Goal: Task Accomplishment & Management: Manage account settings

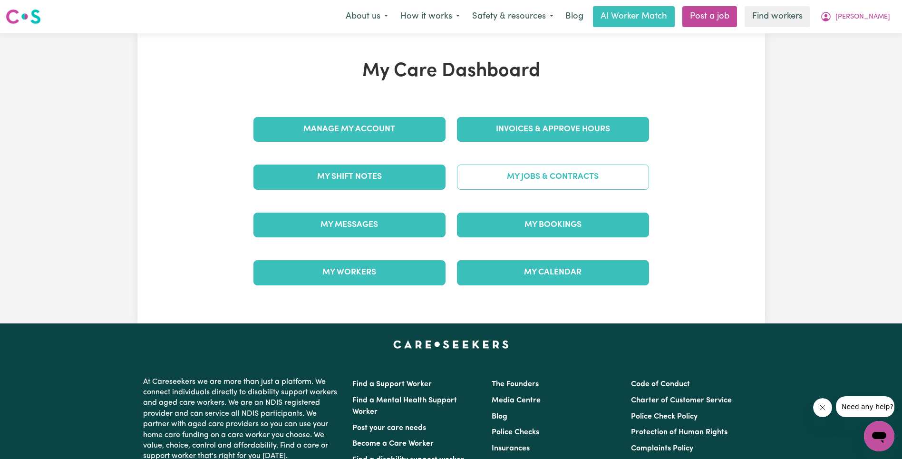
click at [534, 178] on link "My Jobs & Contracts" at bounding box center [553, 177] width 192 height 25
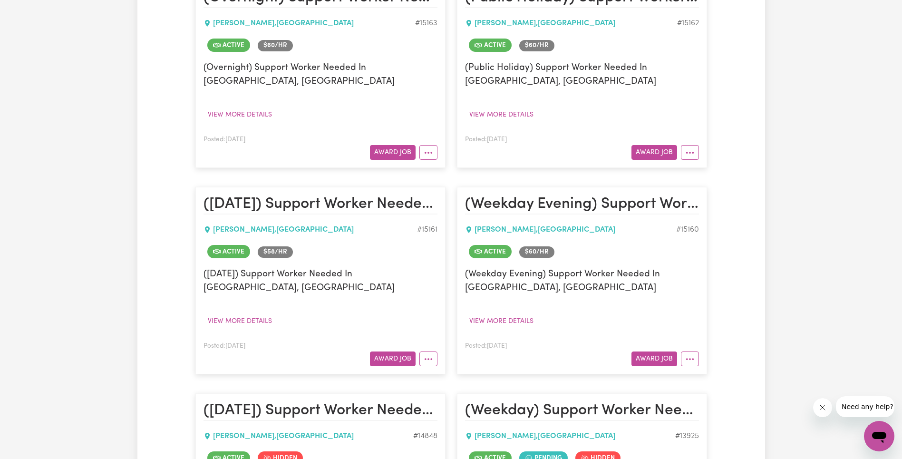
scroll to position [372, 0]
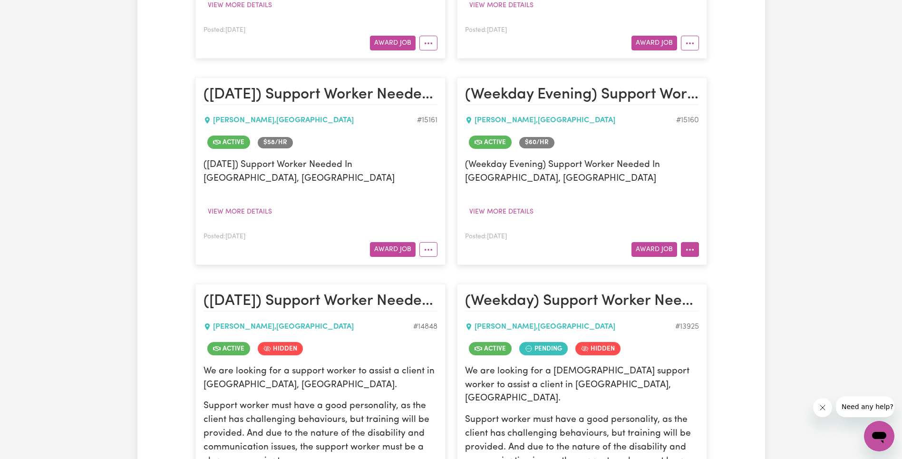
click at [695, 252] on button "More options" at bounding box center [690, 249] width 18 height 15
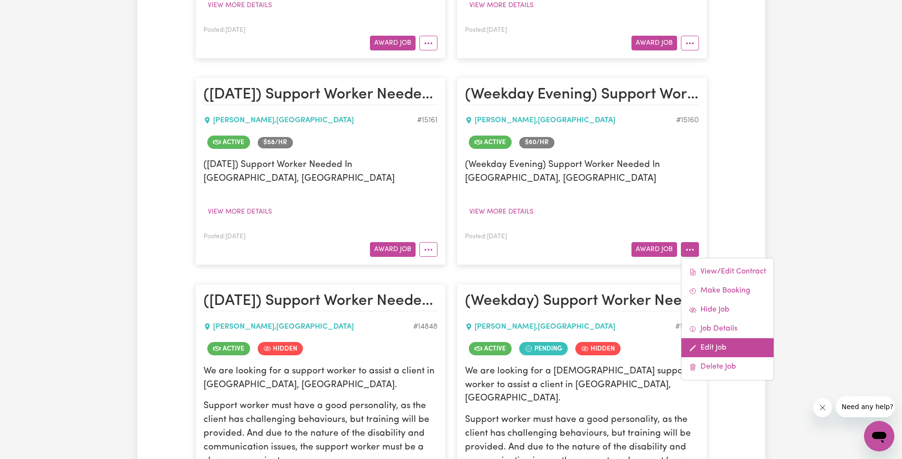
click at [716, 342] on link "Edit Job" at bounding box center [728, 347] width 92 height 19
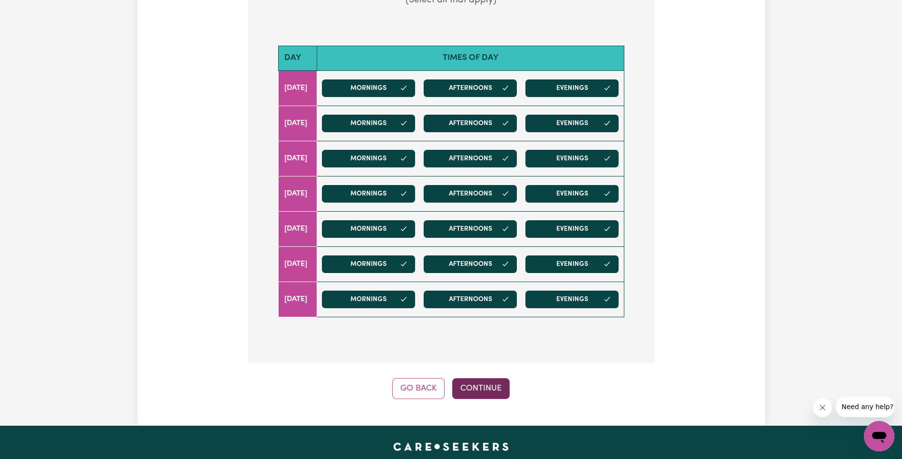
click at [505, 378] on button "Continue" at bounding box center [481, 388] width 58 height 21
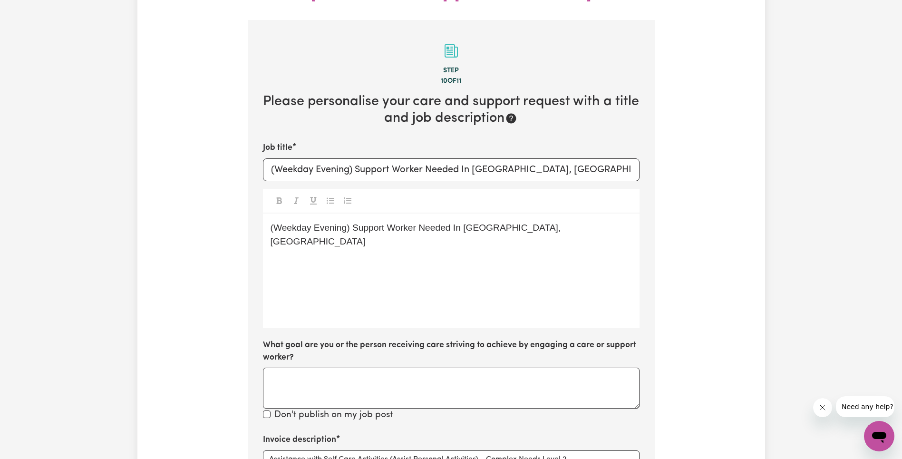
scroll to position [256, 0]
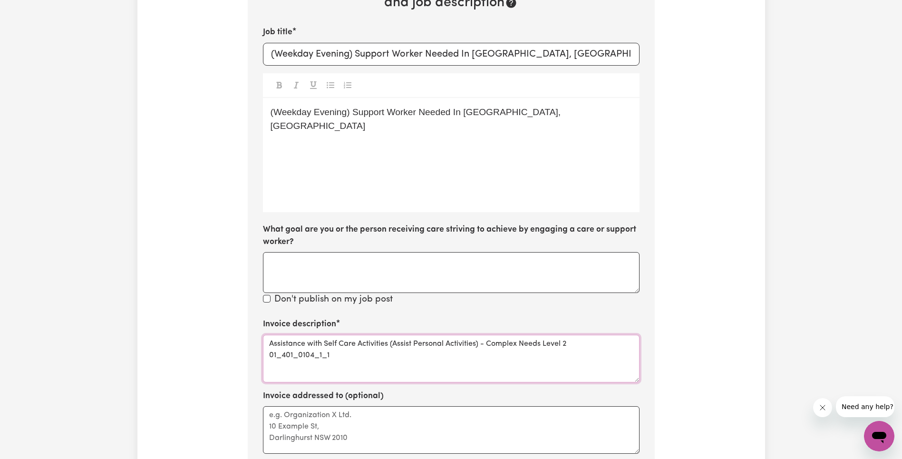
click at [310, 335] on textarea "Assistance with Self Care Activities (Assist Personal Activities) - Complex Nee…" at bounding box center [451, 359] width 377 height 48
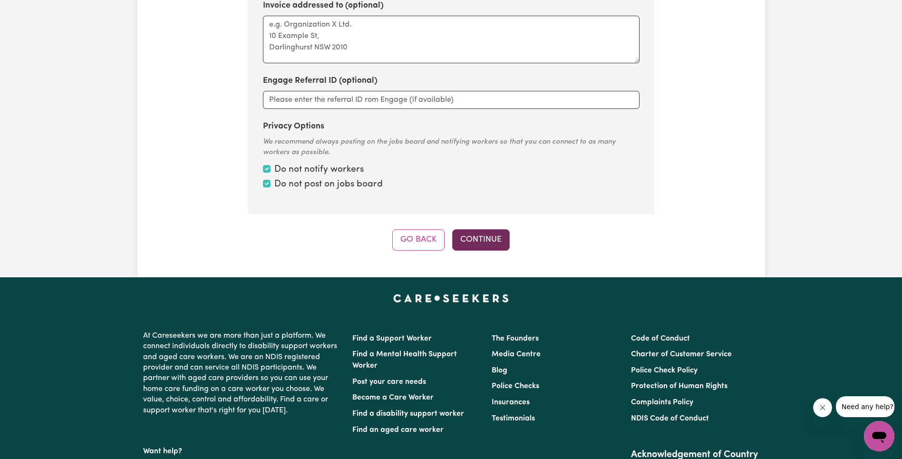
type textarea "Assistance with Self Care Activities (Assist Personal Activities) - Complex Nee…"
click at [462, 229] on button "Continue" at bounding box center [481, 239] width 58 height 21
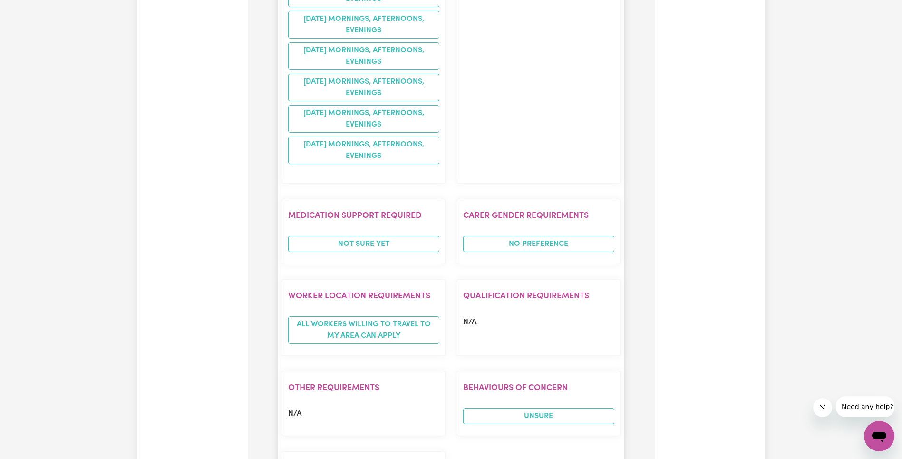
scroll to position [1148, 0]
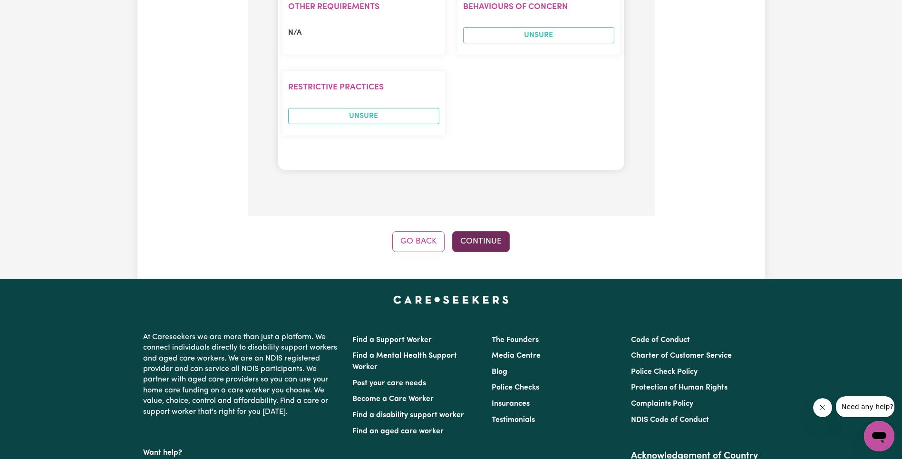
click at [490, 231] on button "Continue" at bounding box center [481, 241] width 58 height 21
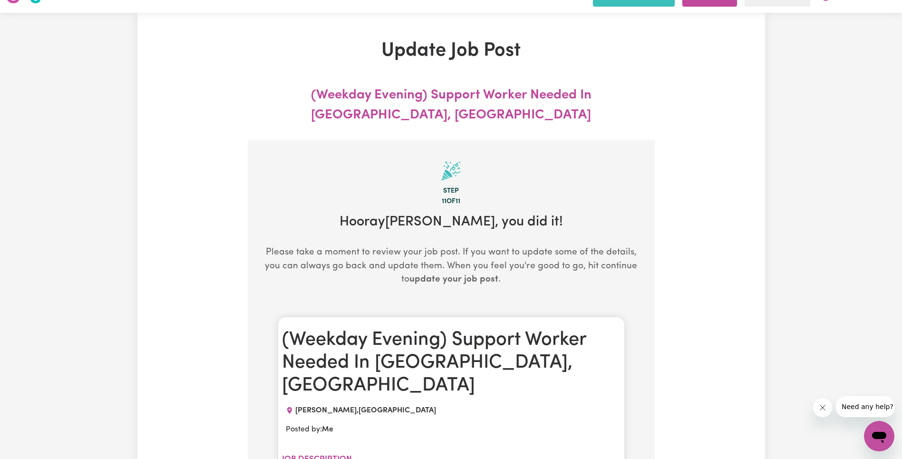
scroll to position [0, 0]
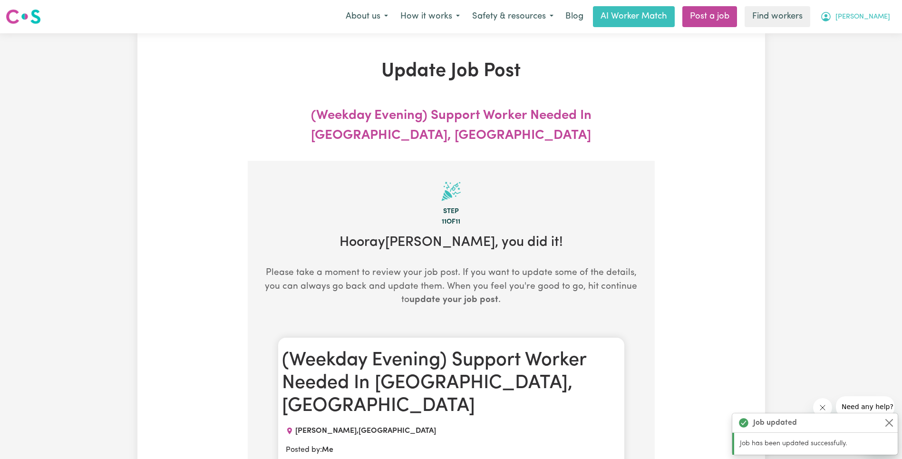
click at [881, 19] on span "[PERSON_NAME]" at bounding box center [863, 17] width 55 height 10
click at [872, 31] on link "My Dashboard" at bounding box center [858, 37] width 75 height 18
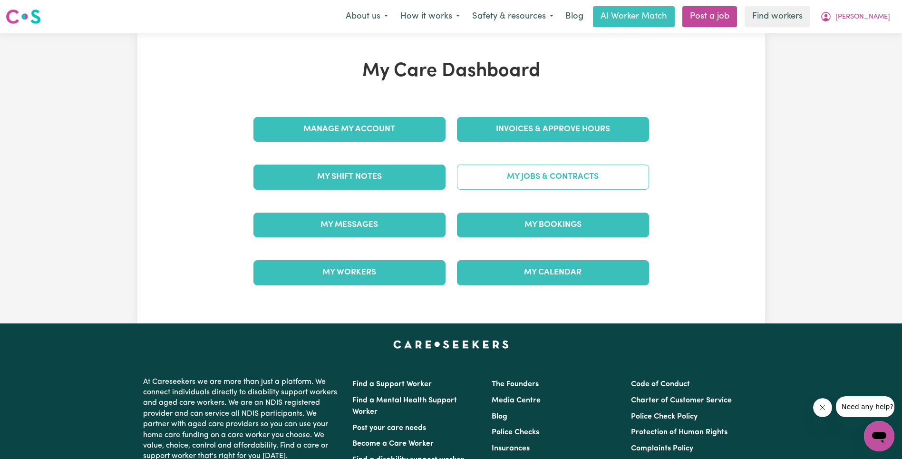
click at [576, 173] on link "My Jobs & Contracts" at bounding box center [553, 177] width 192 height 25
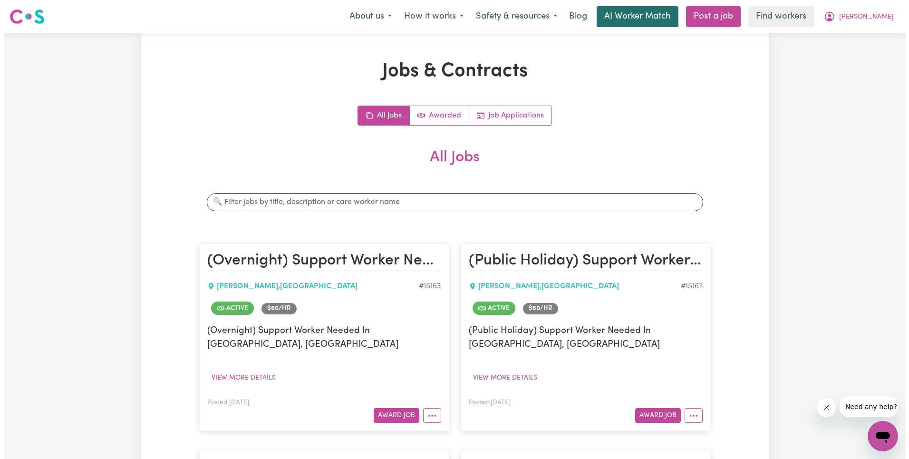
scroll to position [263, 0]
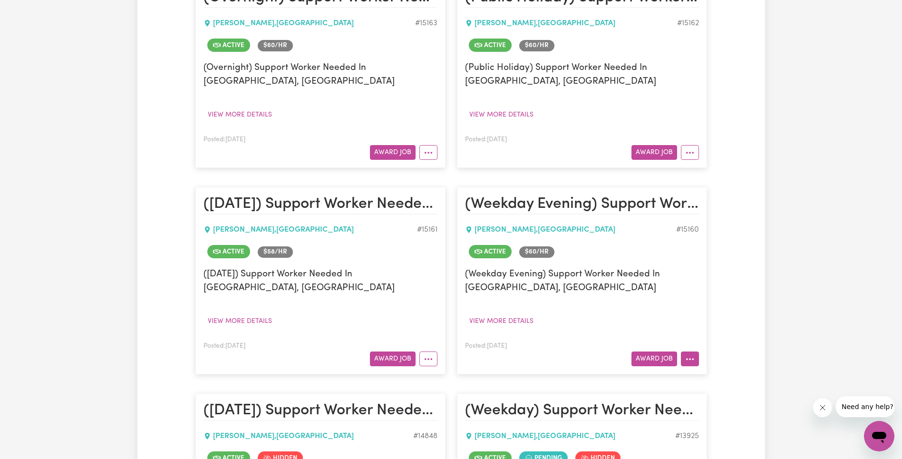
drag, startPoint x: 683, startPoint y: 360, endPoint x: 692, endPoint y: 352, distance: 11.1
click at [683, 360] on button "More options" at bounding box center [690, 358] width 18 height 15
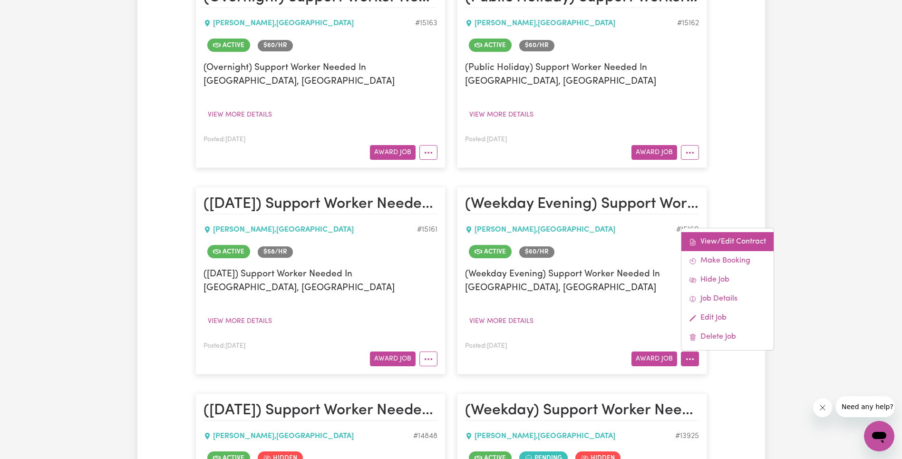
click at [713, 241] on link "View/Edit Contract" at bounding box center [728, 241] width 92 height 19
select select "WEEKDAY_EVENING"
select select "ASSISTANCE_SELF_CARE"
select select "ONE"
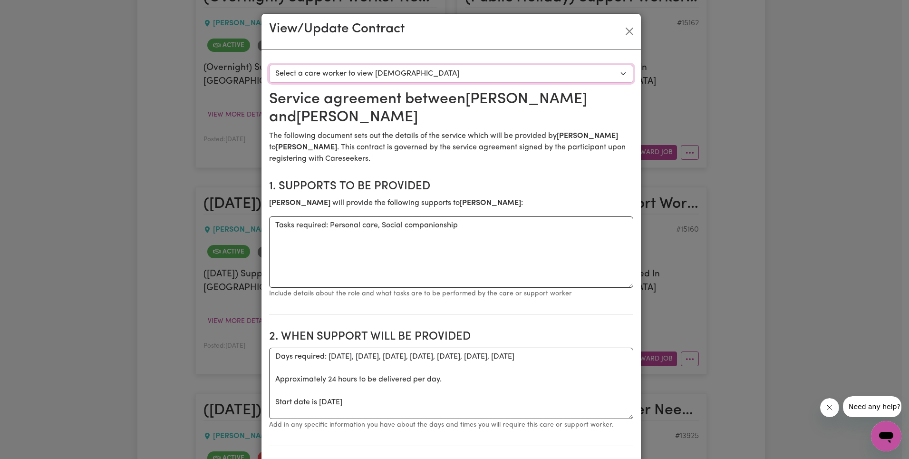
click at [388, 72] on select "Select a care worker to view [DEMOGRAPHIC_DATA] #10644 - [PERSON_NAME] (contrac…" at bounding box center [451, 74] width 364 height 18
select select "10256"
click at [558, 175] on section "1. Supports to be provided [PERSON_NAME] will provide the following supports to…" at bounding box center [451, 243] width 364 height 143
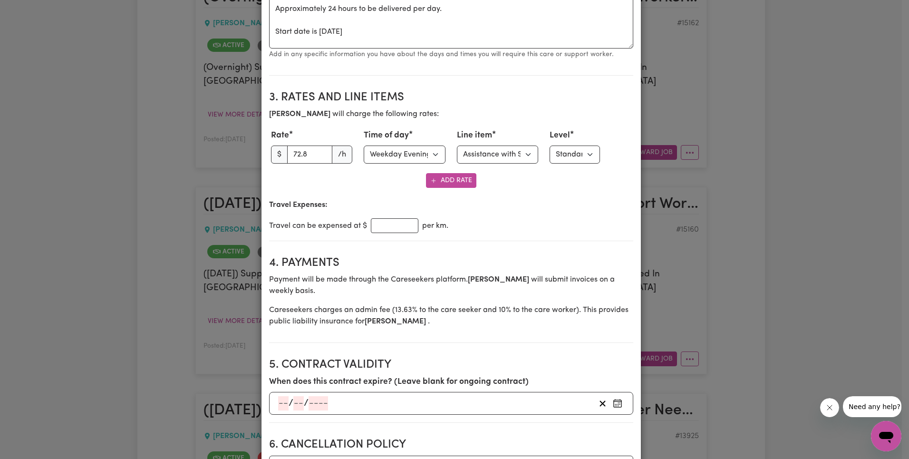
scroll to position [365, 0]
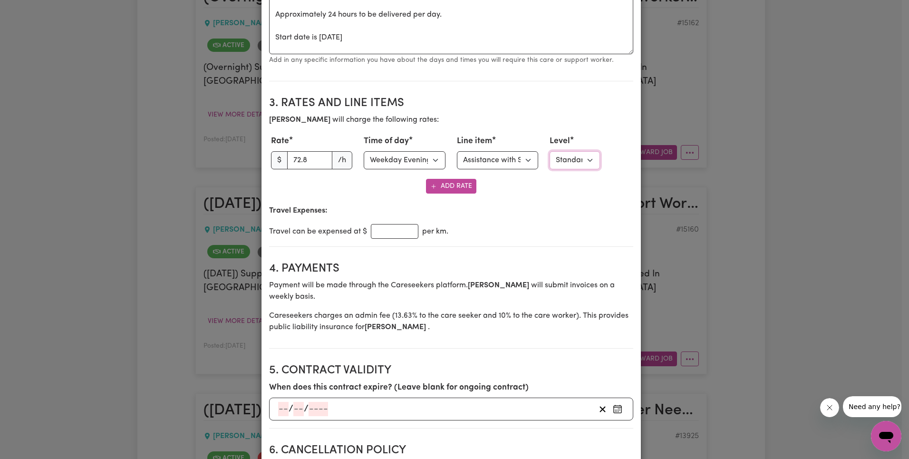
click at [560, 157] on select "Select level Standard Level 1 High Intensity Level 2" at bounding box center [575, 160] width 50 height 18
select select "TWO"
click at [586, 232] on div "Travel can be expensed at $ per km." at bounding box center [451, 231] width 364 height 15
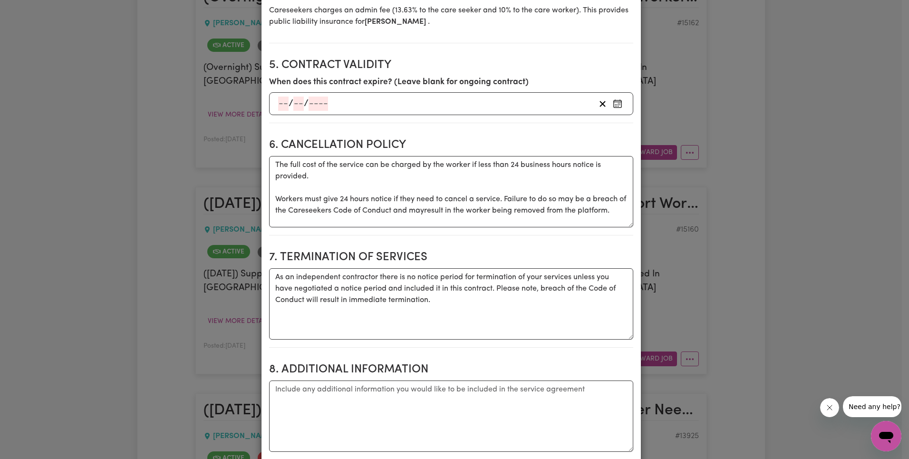
scroll to position [1214, 0]
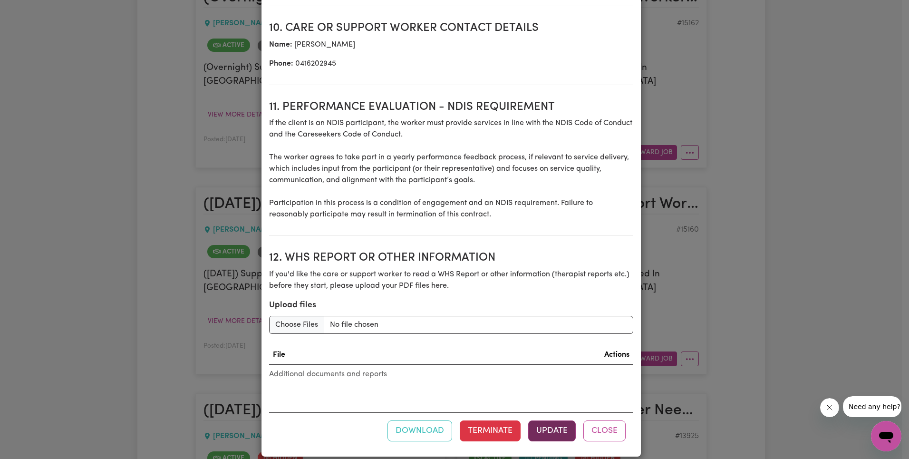
click at [545, 420] on button "Update" at bounding box center [552, 430] width 48 height 21
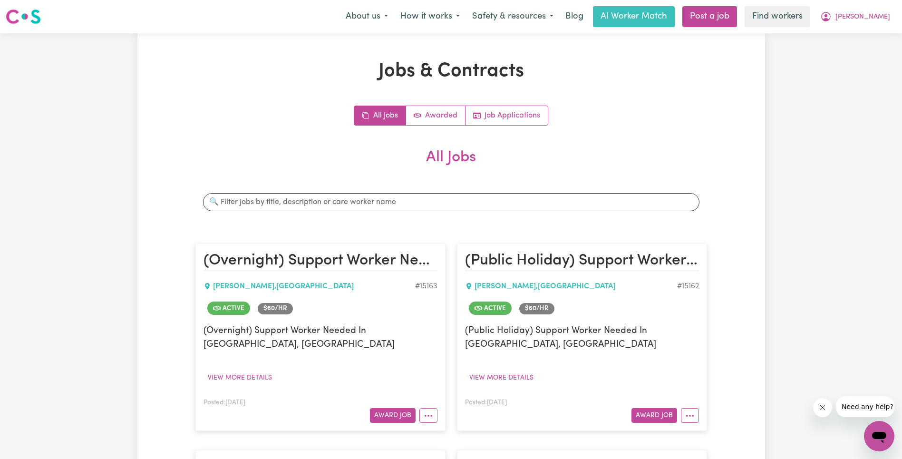
scroll to position [263, 0]
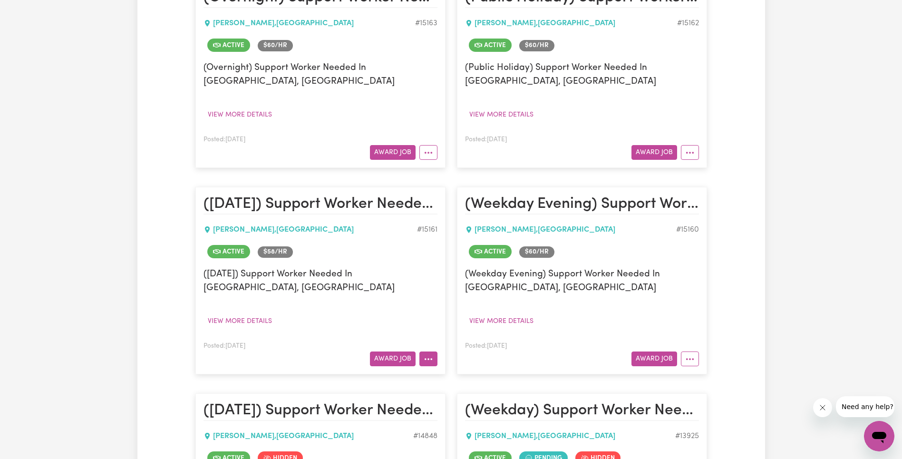
click at [432, 354] on icon "More options" at bounding box center [429, 359] width 10 height 10
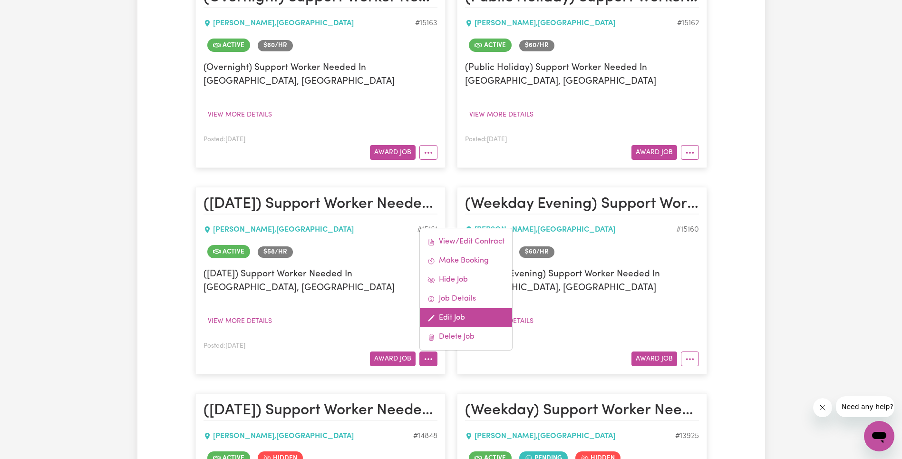
click at [462, 308] on link "Edit Job" at bounding box center [466, 317] width 92 height 19
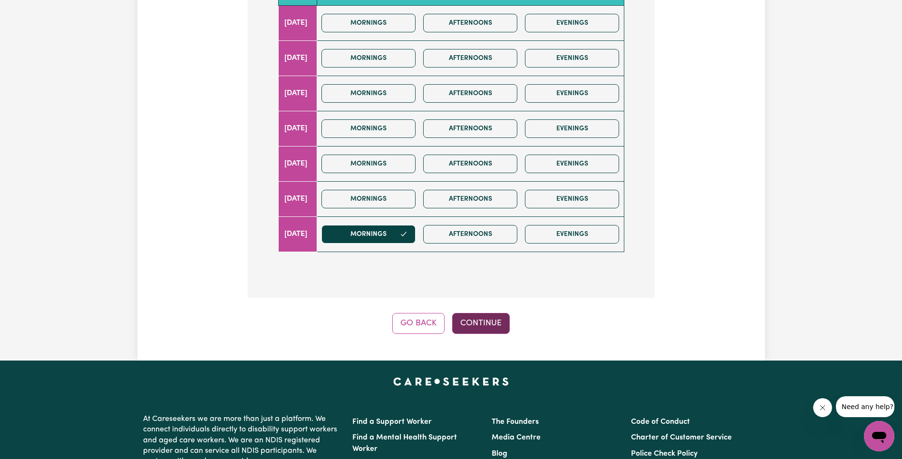
click at [492, 313] on button "Continue" at bounding box center [481, 323] width 58 height 21
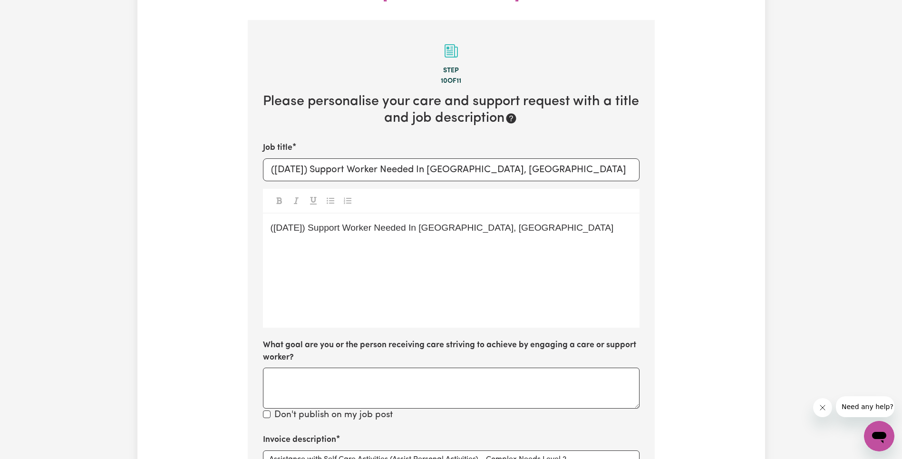
scroll to position [370, 0]
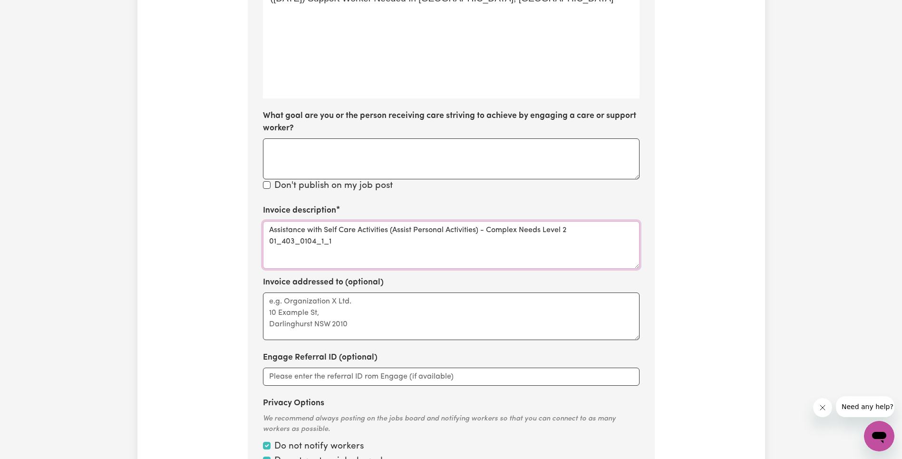
click at [314, 221] on textarea "Assistance with Self Care Activities (Assist Personal Activities) - Complex Nee…" at bounding box center [451, 245] width 377 height 48
type textarea "Assistance with Self Care Activities (Assist Personal Activities) - Complex Nee…"
click at [748, 226] on div "Update Job Post ([DATE]) Support Worker Needed In [GEOGRAPHIC_DATA], [GEOGRAPHI…" at bounding box center [451, 109] width 628 height 838
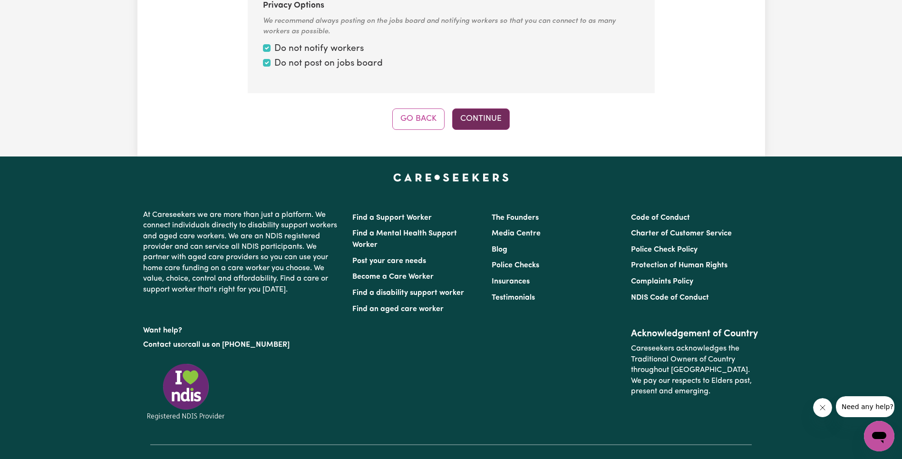
click at [478, 108] on button "Continue" at bounding box center [481, 118] width 58 height 21
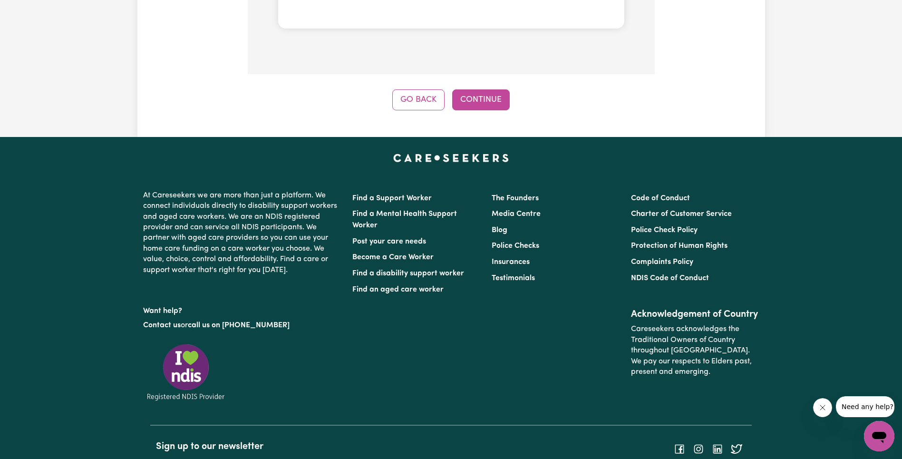
scroll to position [883, 0]
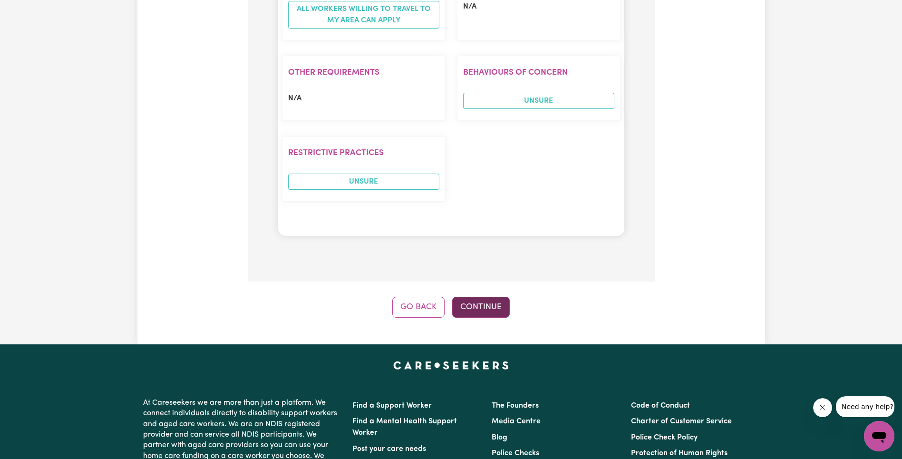
click at [485, 297] on button "Continue" at bounding box center [481, 307] width 58 height 21
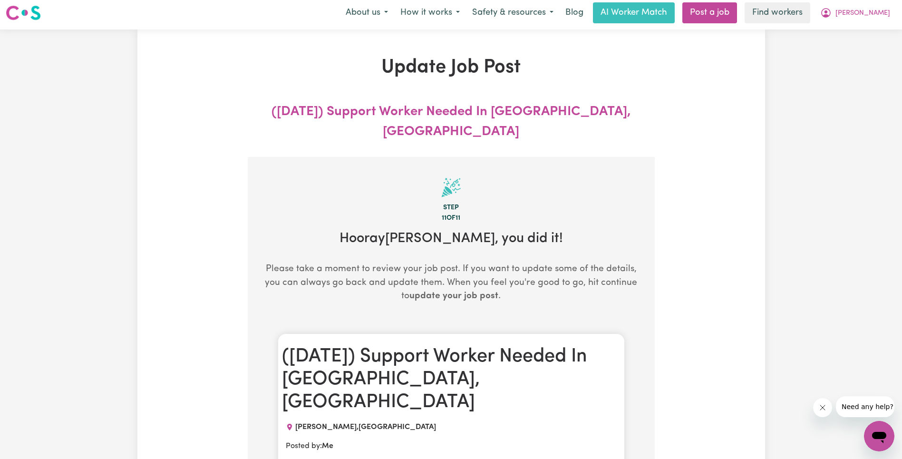
scroll to position [0, 0]
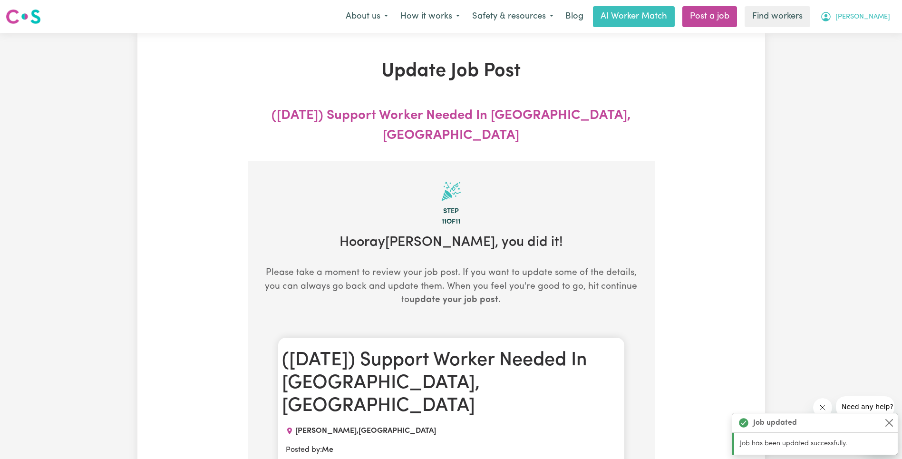
click at [873, 17] on span "[PERSON_NAME]" at bounding box center [863, 17] width 55 height 10
click at [865, 36] on link "My Dashboard" at bounding box center [858, 37] width 75 height 18
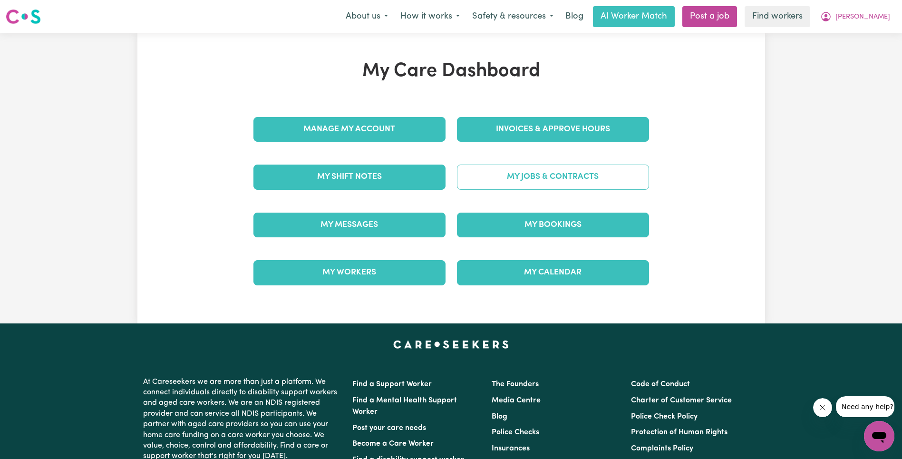
click at [559, 179] on link "My Jobs & Contracts" at bounding box center [553, 177] width 192 height 25
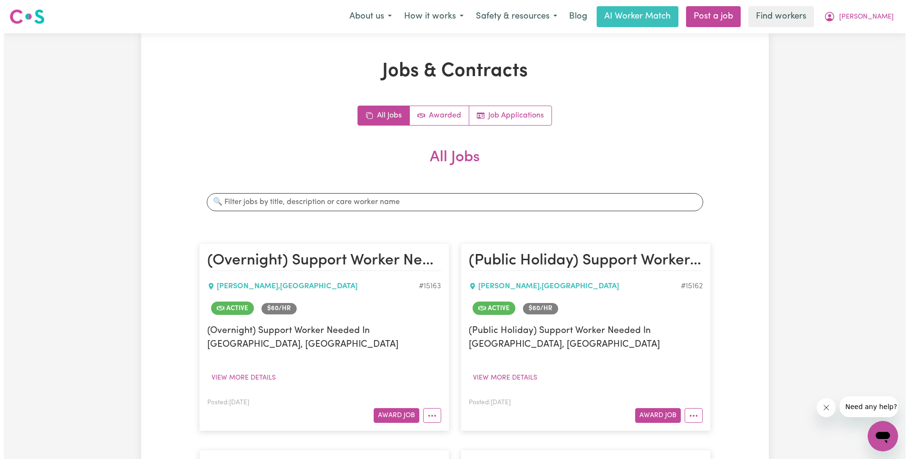
scroll to position [263, 0]
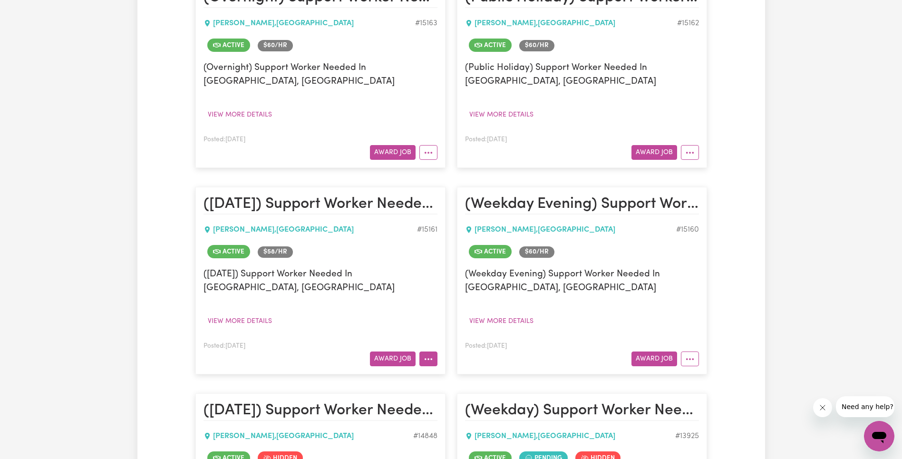
click at [433, 354] on icon "More options" at bounding box center [429, 359] width 10 height 10
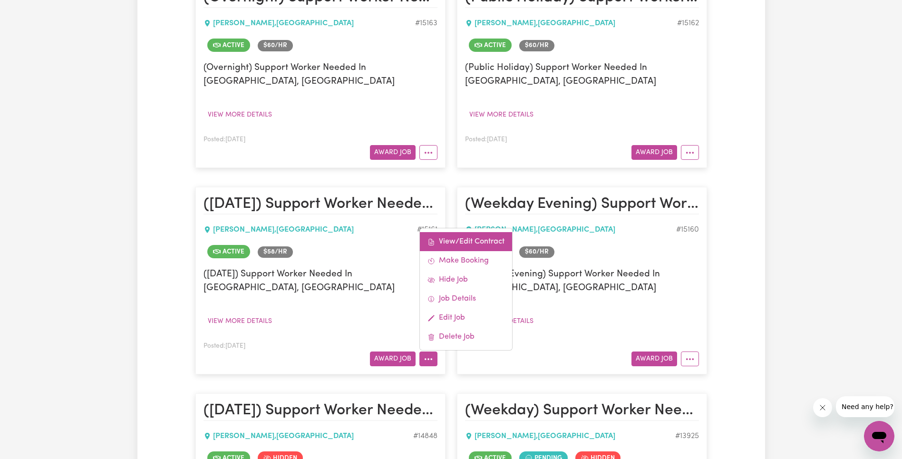
click at [472, 232] on link "View/Edit Contract" at bounding box center [466, 241] width 92 height 19
select select "[DATE]"
select select "ASSISTANCE_SELF_CARE"
select select "ONE"
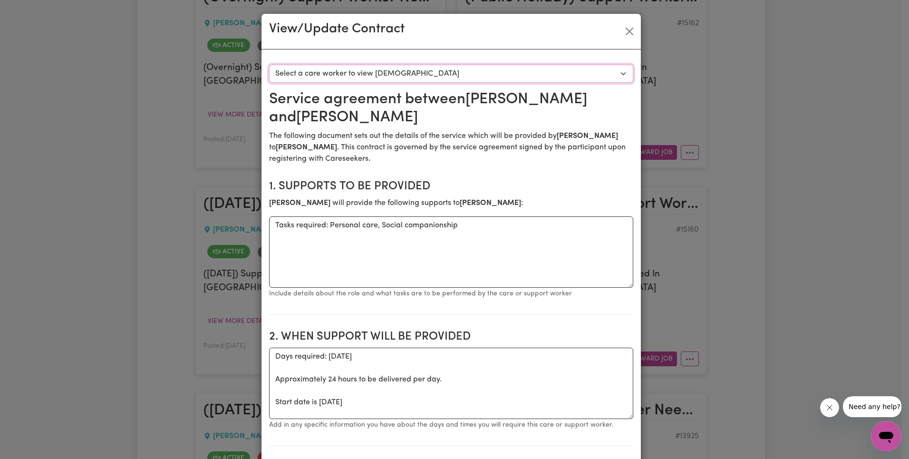
click at [467, 74] on select "Select a care worker to view [DEMOGRAPHIC_DATA] #10646 - [PERSON_NAME] (contrac…" at bounding box center [451, 74] width 364 height 18
select select "10258"
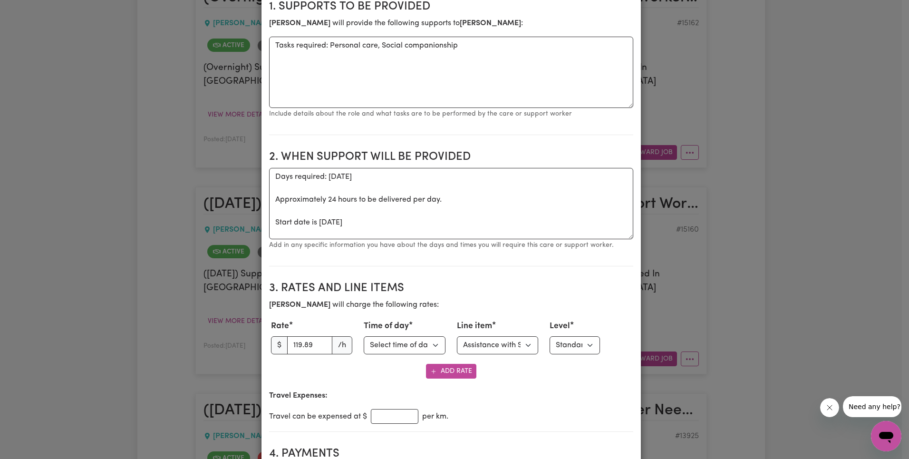
click at [577, 345] on select "Select level Standard Level 1 High Intensity Level 2" at bounding box center [575, 345] width 50 height 18
select select "TWO"
drag, startPoint x: 595, startPoint y: 285, endPoint x: 595, endPoint y: 294, distance: 9.5
click at [595, 285] on h2 "3. Rates and Line Items" at bounding box center [451, 289] width 364 height 14
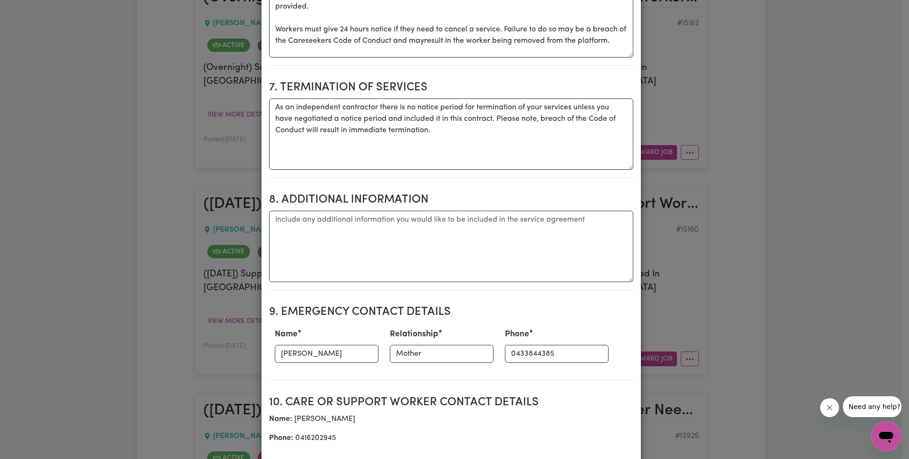
scroll to position [1214, 0]
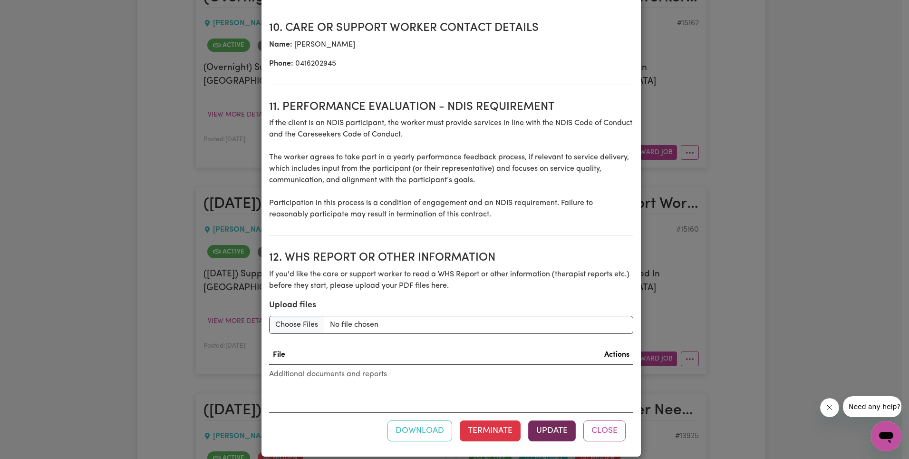
click at [557, 420] on button "Update" at bounding box center [552, 430] width 48 height 21
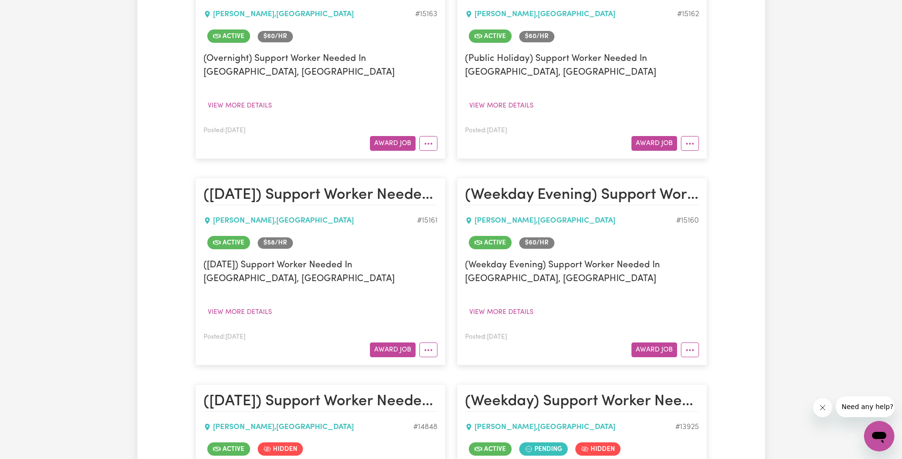
scroll to position [261, 0]
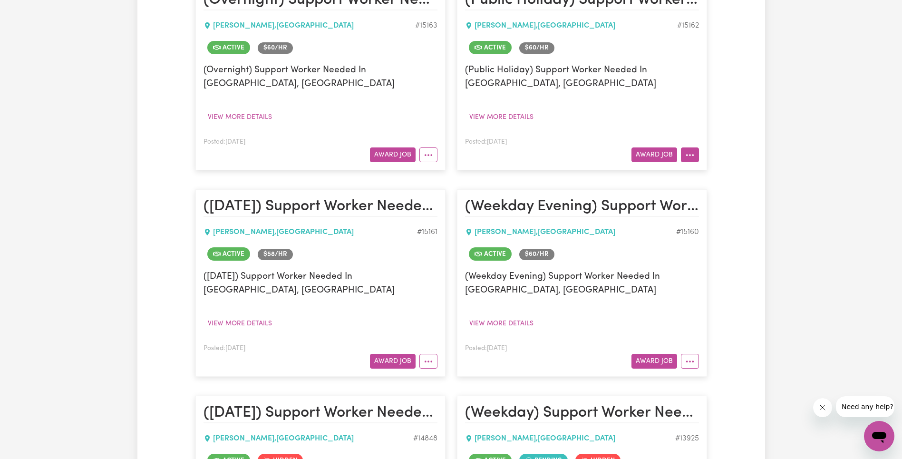
click at [695, 158] on button "More options" at bounding box center [690, 154] width 18 height 15
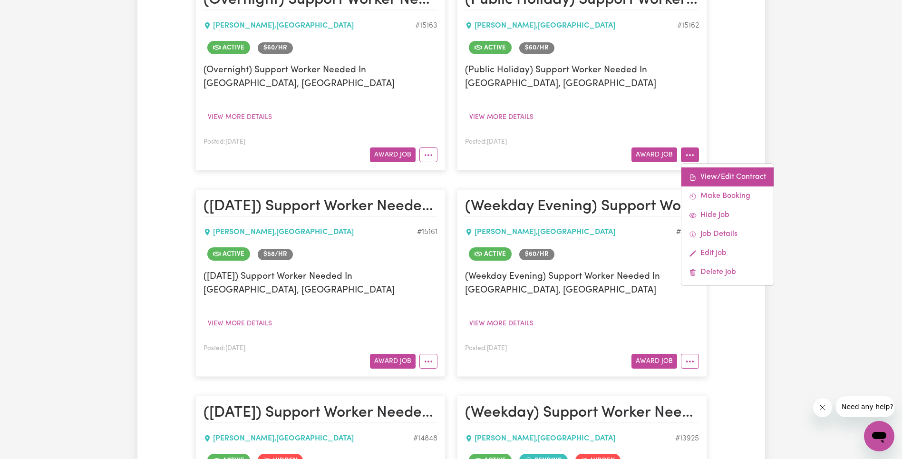
click at [703, 171] on link "View/Edit Contract" at bounding box center [728, 176] width 92 height 19
select select "PUBLIC_HOLIDAY"
select select "ASSISTANCE_SELF_CARE"
select select "ONE"
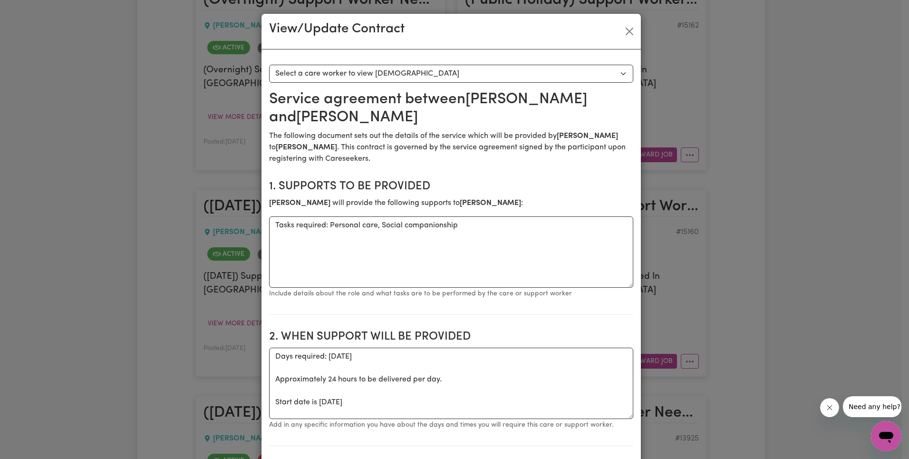
click at [641, 26] on div "View/Update Contract Select a contract to view Select a care worker to view [DE…" at bounding box center [454, 229] width 909 height 459
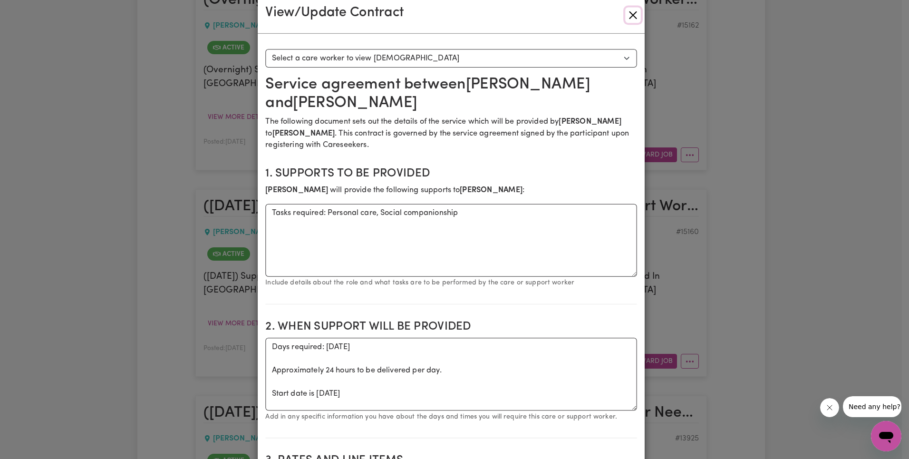
click at [635, 27] on div "View/Update Contract" at bounding box center [451, 15] width 387 height 36
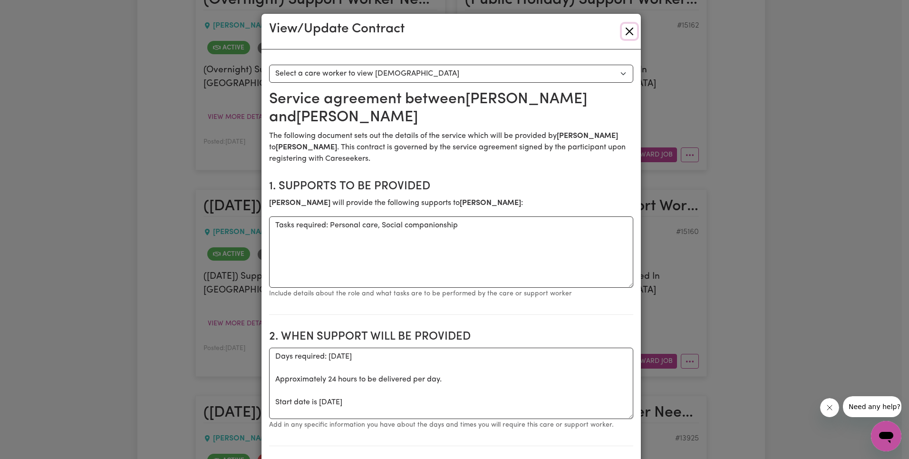
drag, startPoint x: 627, startPoint y: 28, endPoint x: 637, endPoint y: 38, distance: 13.8
click at [627, 28] on button "Close" at bounding box center [629, 31] width 15 height 15
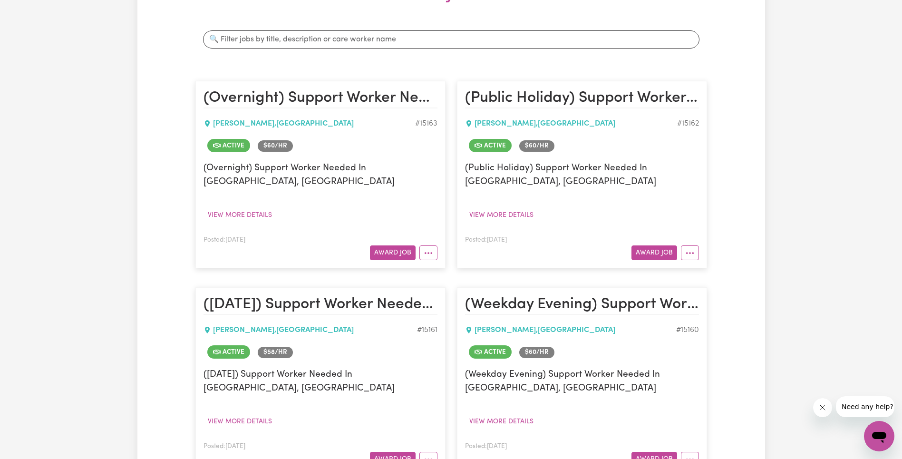
scroll to position [0, 0]
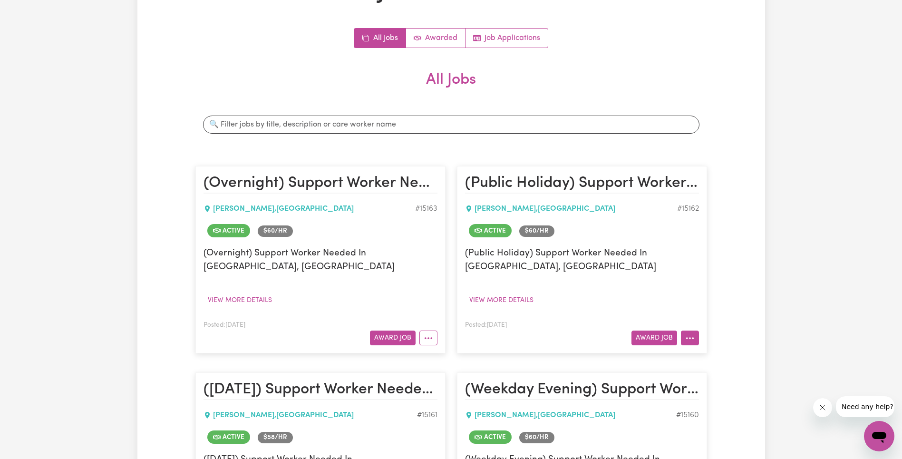
click at [691, 340] on button "More options" at bounding box center [690, 338] width 18 height 15
click at [725, 292] on link "Edit Job" at bounding box center [728, 296] width 92 height 19
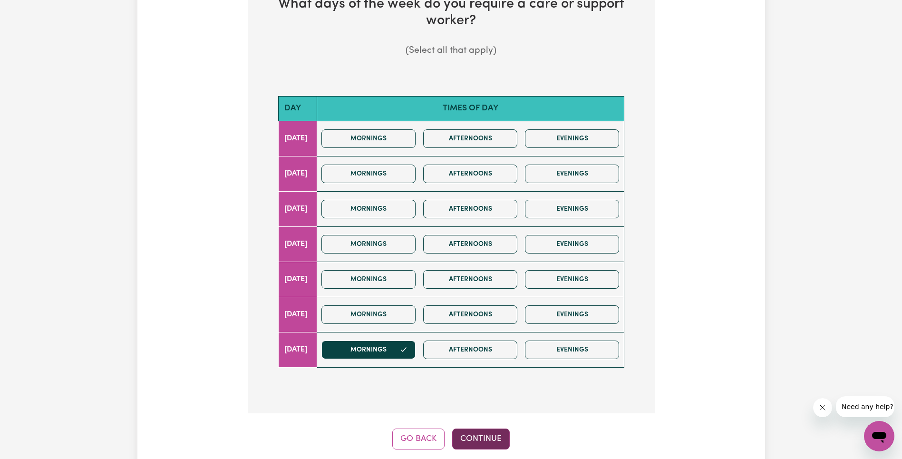
click at [478, 429] on button "Continue" at bounding box center [481, 439] width 58 height 21
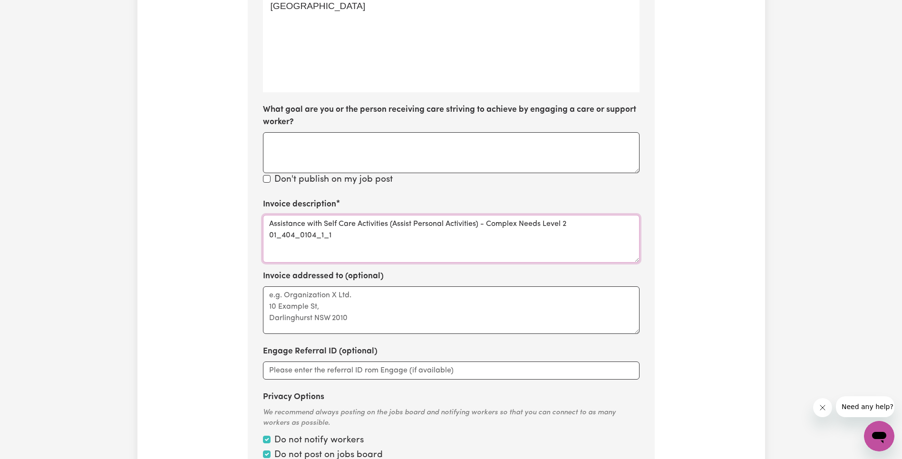
click at [371, 215] on textarea "Assistance with Self Care Activities (Assist Personal Activities) - Complex Nee…" at bounding box center [451, 239] width 377 height 48
drag, startPoint x: 590, startPoint y: 206, endPoint x: 594, endPoint y: 215, distance: 9.4
click at [594, 215] on textarea "Assistance with Self Care Activities (Assist Personal Activities) - Complex Nee…" at bounding box center [451, 239] width 377 height 48
type textarea "Assistance with Self Care Activities (Assist Personal Activities) - Complex Nee…"
click at [691, 262] on div "Update Job Post (Public Holiday) Support Worker Needed In [GEOGRAPHIC_DATA], [G…" at bounding box center [451, 103] width 628 height 838
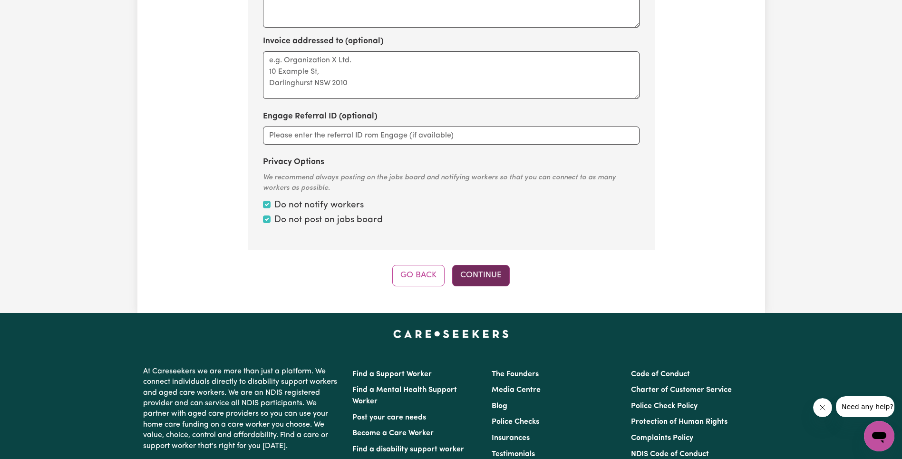
click at [498, 265] on button "Continue" at bounding box center [481, 275] width 58 height 21
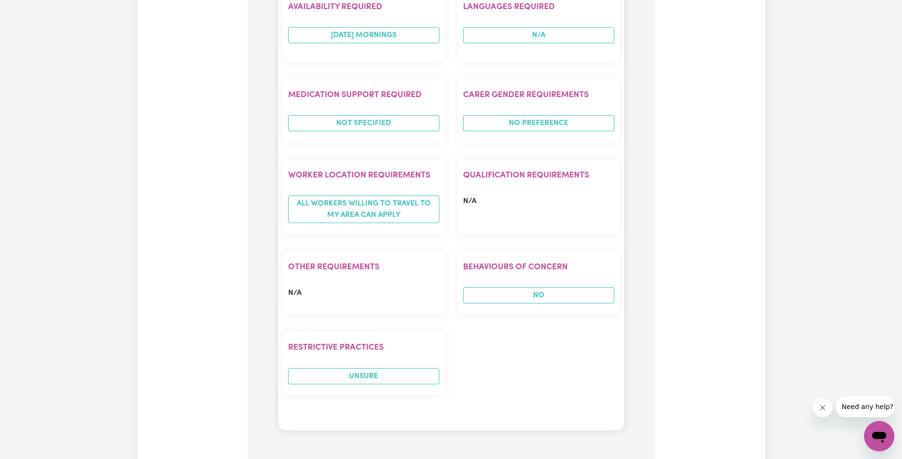
scroll to position [806, 0]
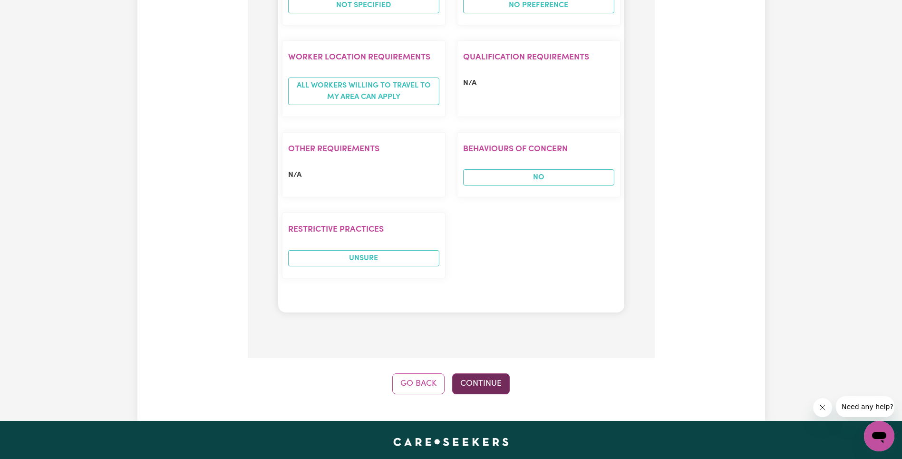
click at [484, 373] on button "Continue" at bounding box center [481, 383] width 58 height 21
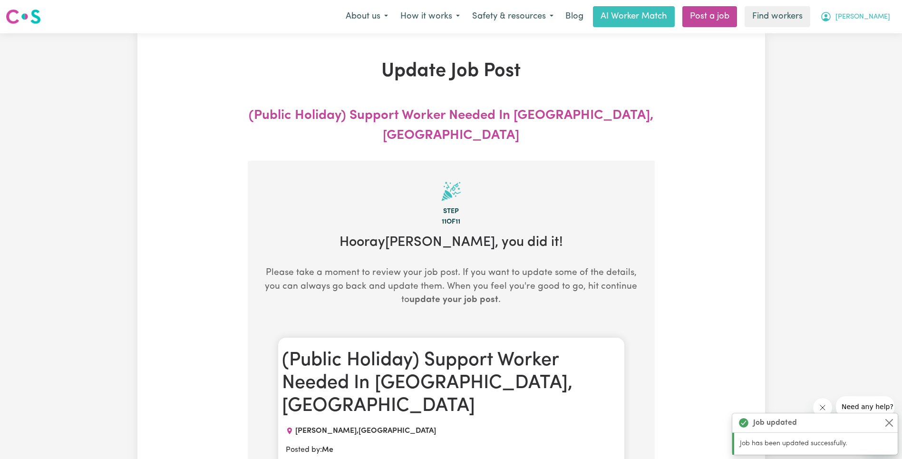
click at [873, 24] on button "[PERSON_NAME]" at bounding box center [855, 17] width 82 height 20
click at [870, 37] on link "My Dashboard" at bounding box center [858, 37] width 75 height 18
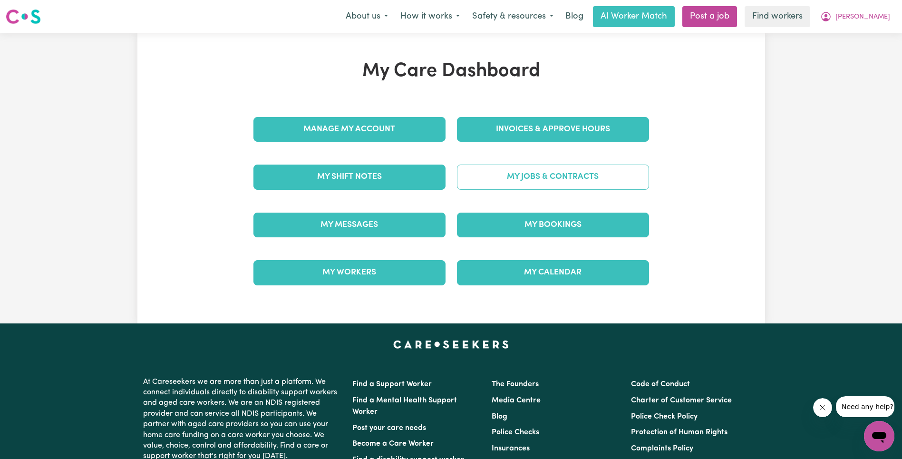
click at [586, 180] on link "My Jobs & Contracts" at bounding box center [553, 177] width 192 height 25
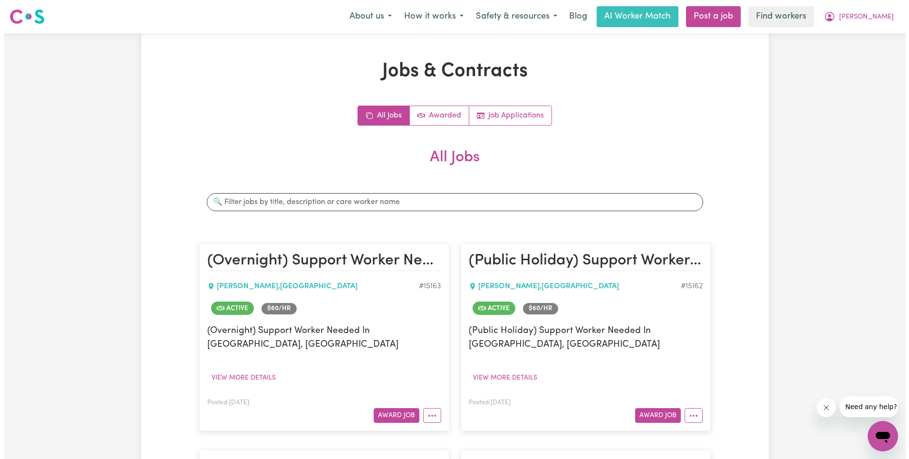
scroll to position [31, 0]
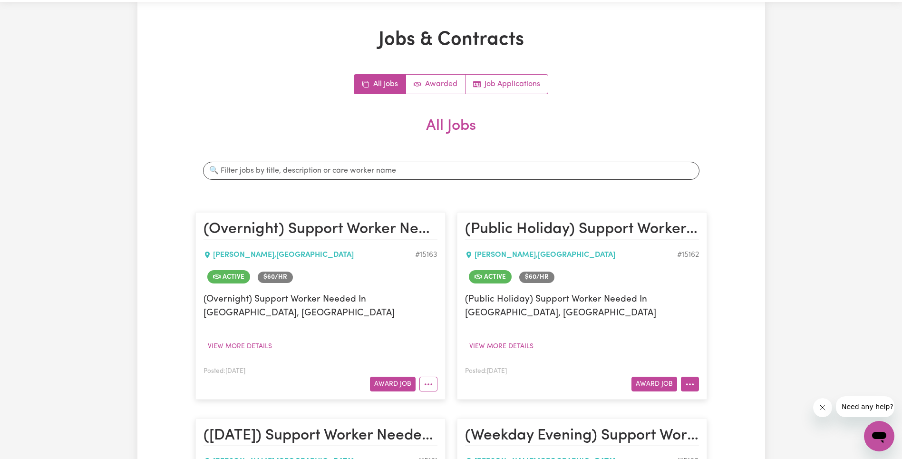
click at [687, 381] on icon "More options" at bounding box center [690, 385] width 10 height 10
click at [724, 266] on link "View/Edit Contract" at bounding box center [728, 266] width 92 height 19
select select "PUBLIC_HOLIDAY"
select select "ASSISTANCE_SELF_CARE"
select select "ONE"
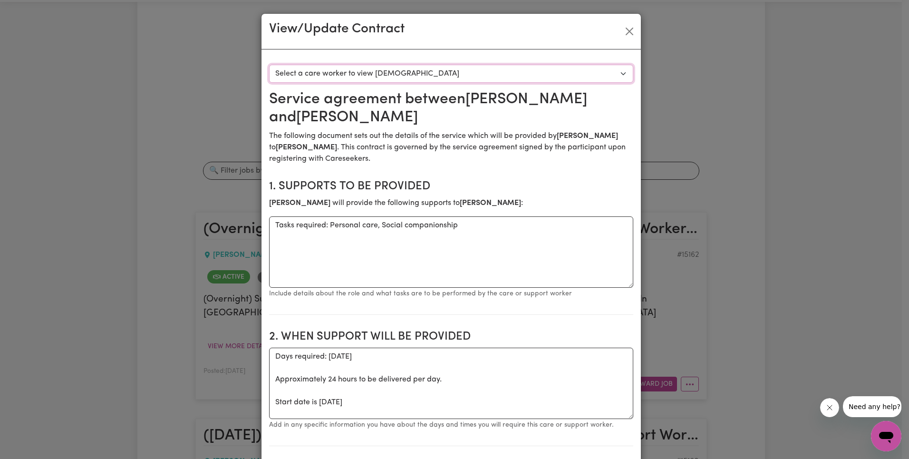
click at [439, 70] on select "Select a care worker to view [DEMOGRAPHIC_DATA] #10647 - [PERSON_NAME] (contrac…" at bounding box center [451, 74] width 364 height 18
select select "10259"
click at [582, 175] on section "1. Supports to be provided [PERSON_NAME] will provide the following supports to…" at bounding box center [451, 243] width 364 height 143
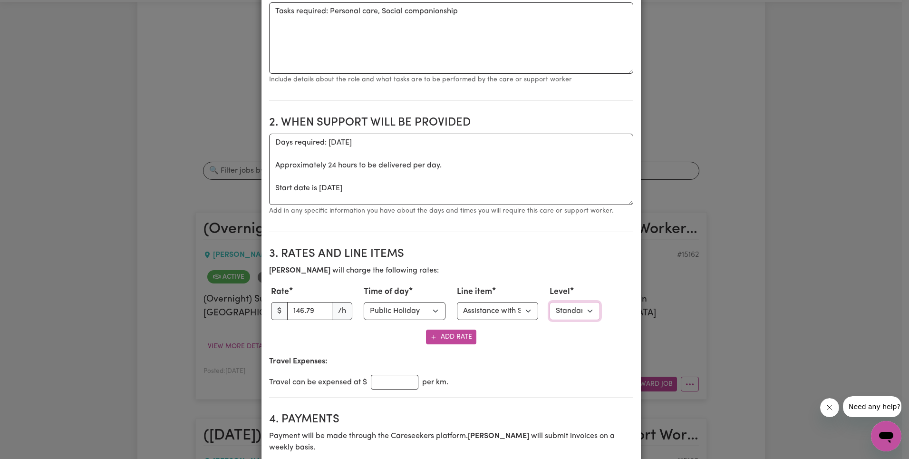
click at [568, 310] on select "Select level Standard Level 1 High Intensity Level 2" at bounding box center [575, 311] width 50 height 18
select select "TWO"
click at [558, 246] on section "3. Rates and Line Items [PERSON_NAME] will charge the following rates: Rate $ 1…" at bounding box center [451, 319] width 364 height 158
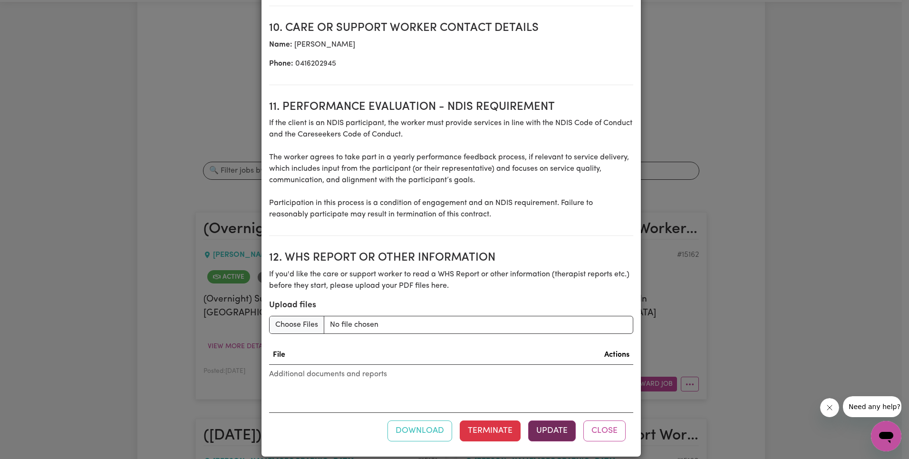
click at [550, 420] on button "Update" at bounding box center [552, 430] width 48 height 21
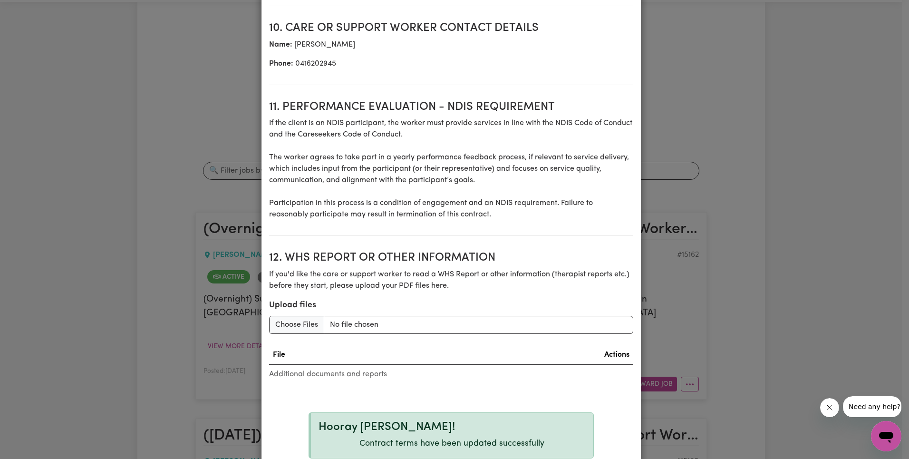
click at [717, 172] on div "View/Update Contract Select a contract to view Select a care worker to view [DE…" at bounding box center [454, 229] width 909 height 459
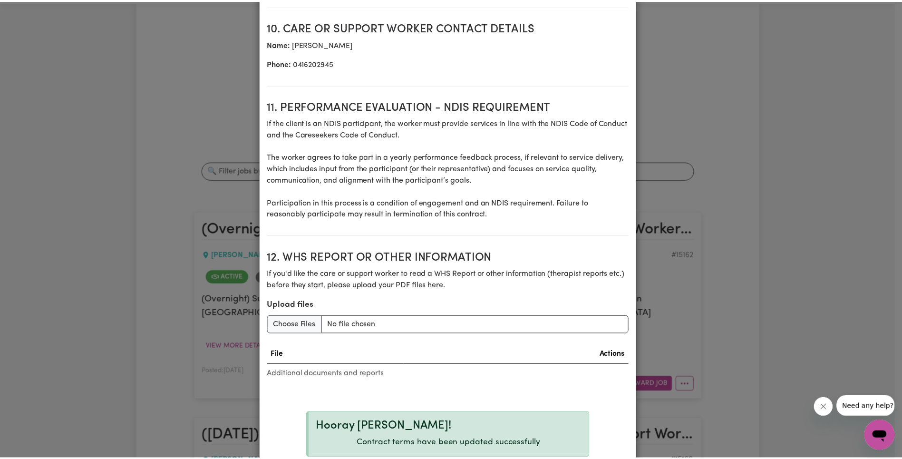
scroll to position [0, 0]
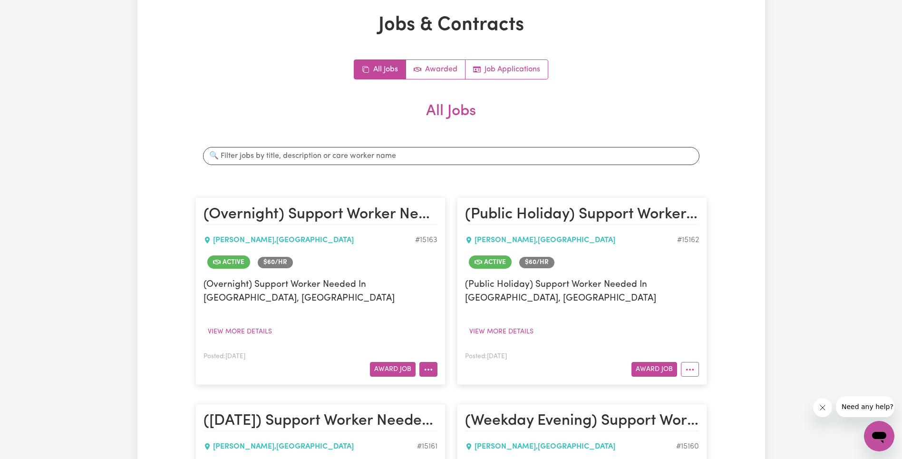
click at [424, 365] on icon "More options" at bounding box center [429, 370] width 10 height 10
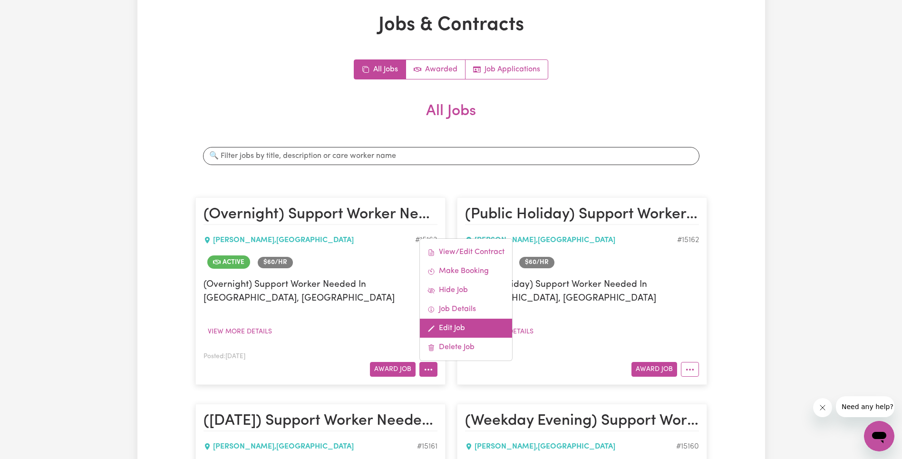
click at [463, 319] on link "Edit Job" at bounding box center [466, 328] width 92 height 19
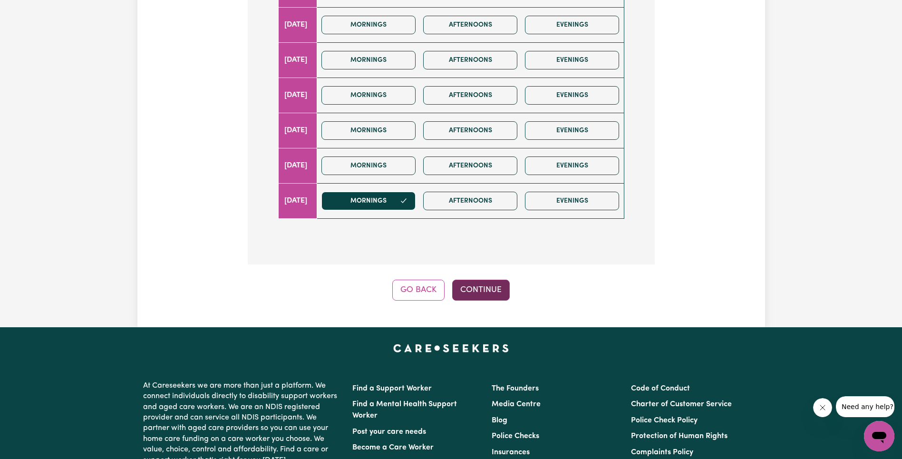
click at [491, 280] on button "Continue" at bounding box center [481, 290] width 58 height 21
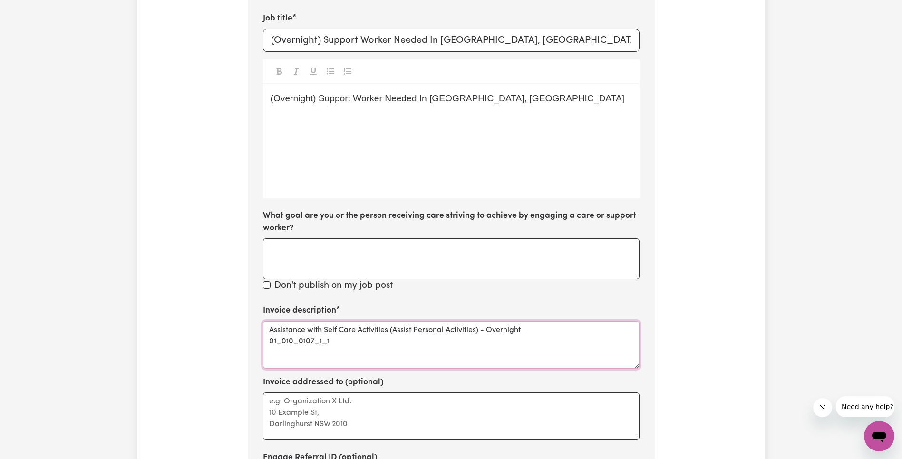
click at [303, 321] on textarea "Assistance with Self Care Activities (Assist Personal Activities) - Overnight 0…" at bounding box center [451, 345] width 377 height 48
type textarea "Assistance with Self Care Activities (Assist Personal Activities) - Overnight"
click at [728, 280] on div "Update Job Post (Overnight) Support Worker Needed In [GEOGRAPHIC_DATA], [GEOGRA…" at bounding box center [451, 209] width 628 height 838
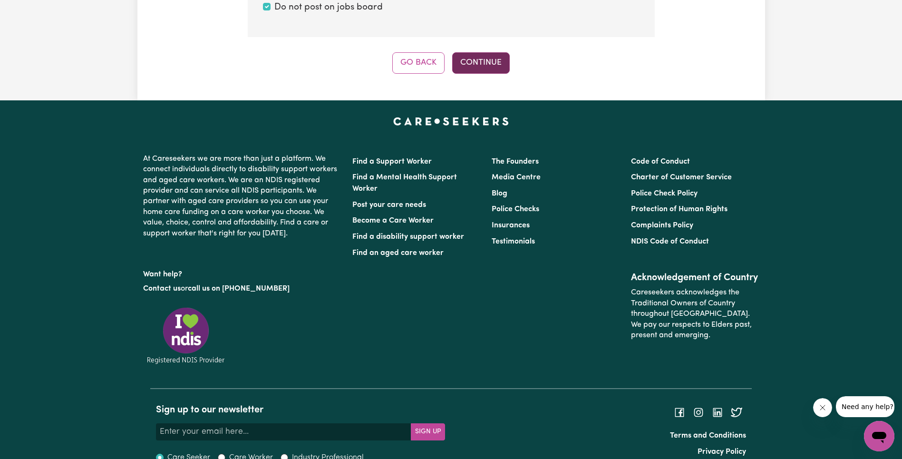
click at [489, 52] on button "Continue" at bounding box center [481, 62] width 58 height 21
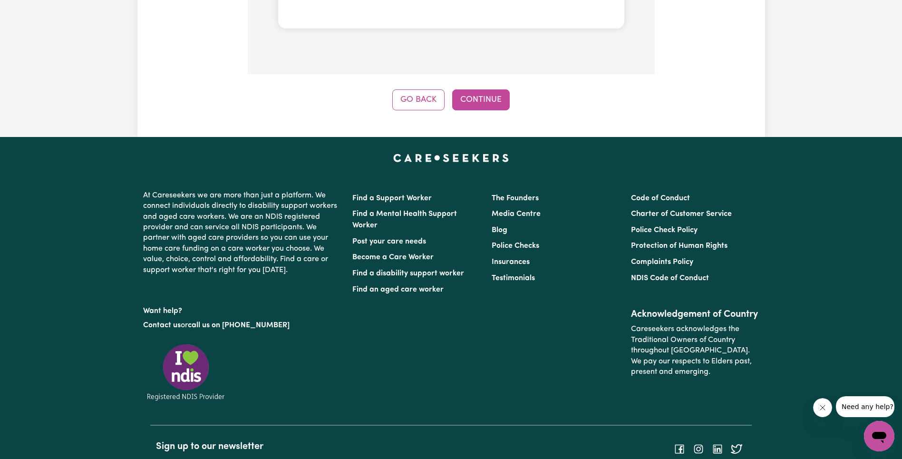
scroll to position [932, 0]
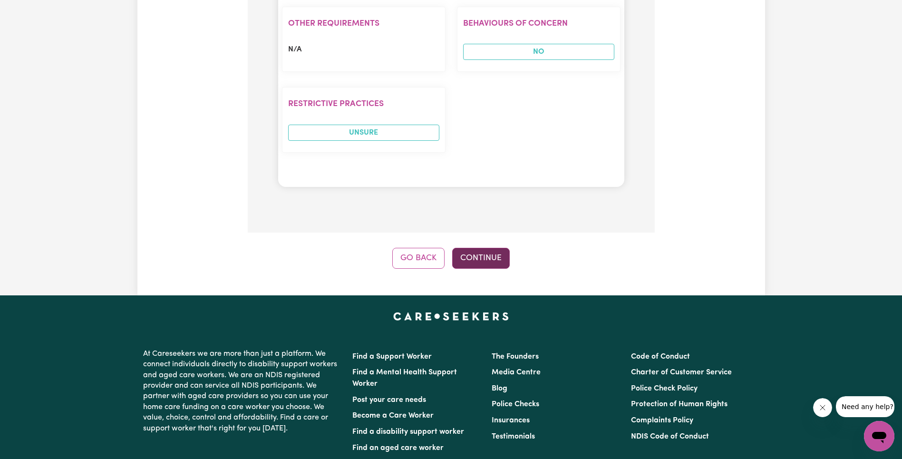
click at [494, 248] on button "Continue" at bounding box center [481, 258] width 58 height 21
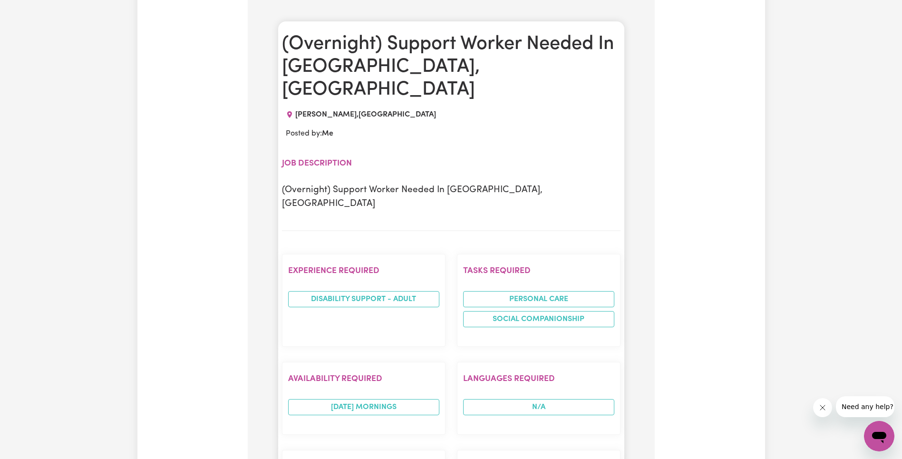
scroll to position [60, 0]
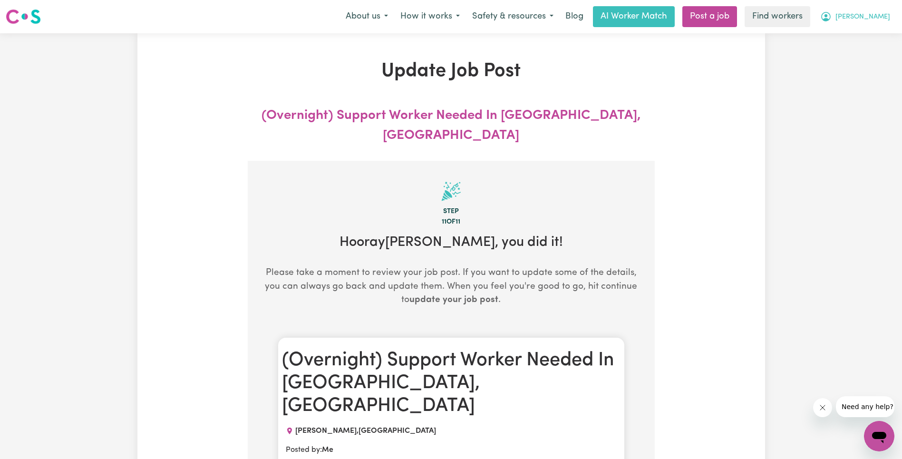
click at [882, 21] on span "[PERSON_NAME]" at bounding box center [863, 17] width 55 height 10
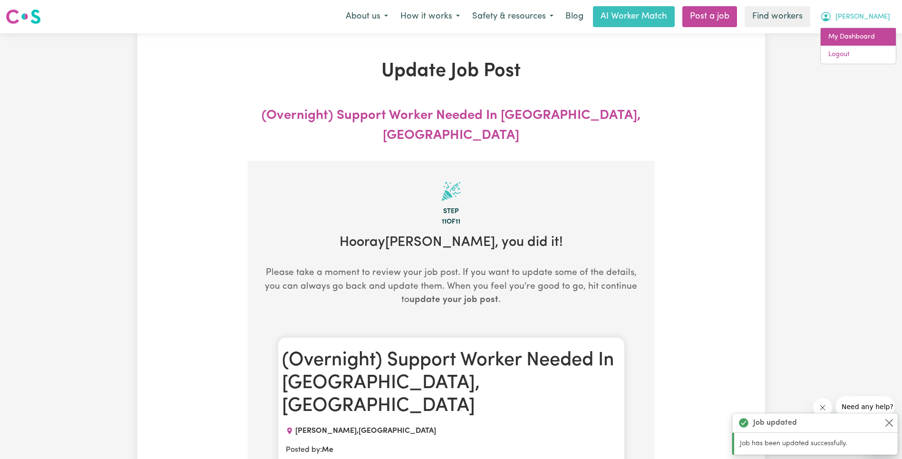
click at [871, 34] on link "My Dashboard" at bounding box center [858, 37] width 75 height 18
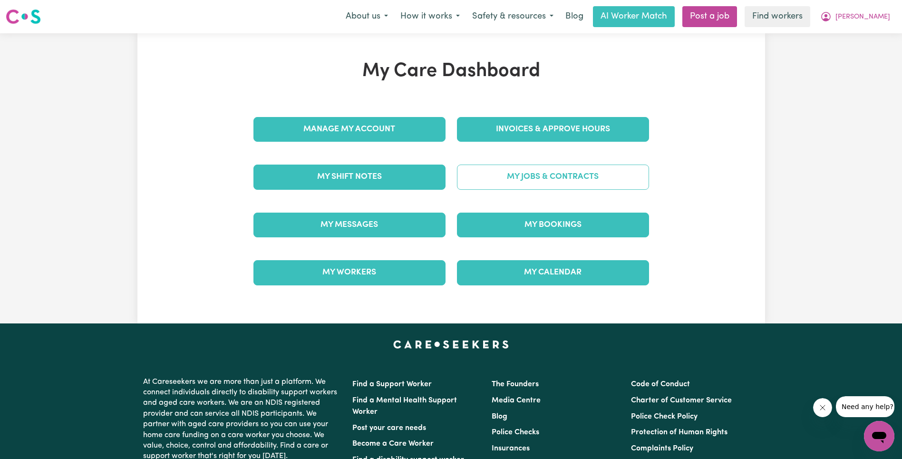
click at [617, 172] on link "My Jobs & Contracts" at bounding box center [553, 177] width 192 height 25
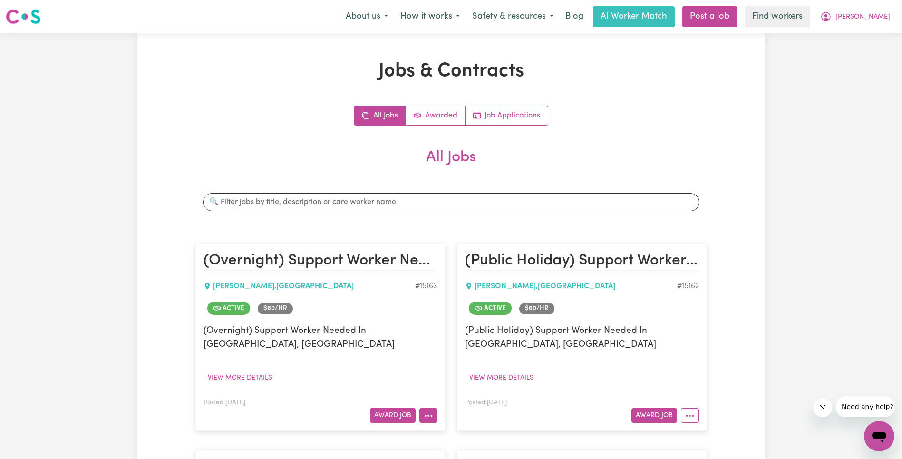
click at [430, 411] on icon "More options" at bounding box center [429, 416] width 10 height 10
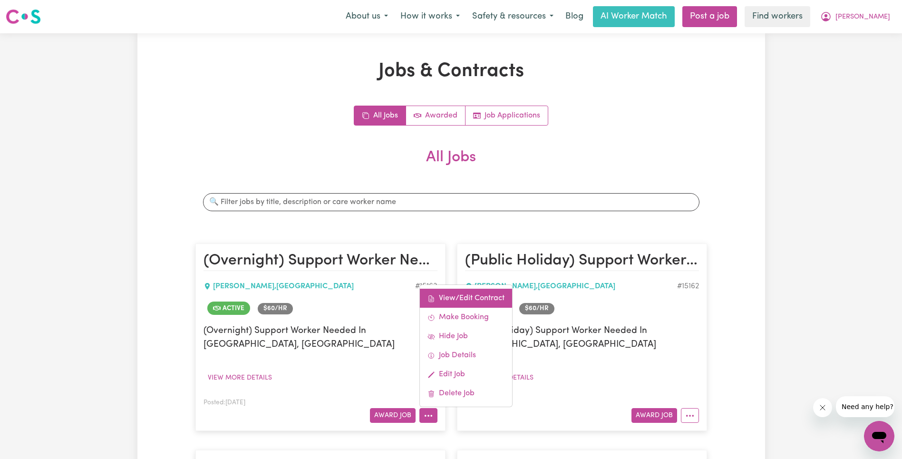
click at [472, 289] on link "View/Edit Contract" at bounding box center [466, 298] width 92 height 19
select select "OVERNIGHT_ACTIVE"
select select "OVERNIGHT_ACTIVE_STANDARD"
select select "ONE"
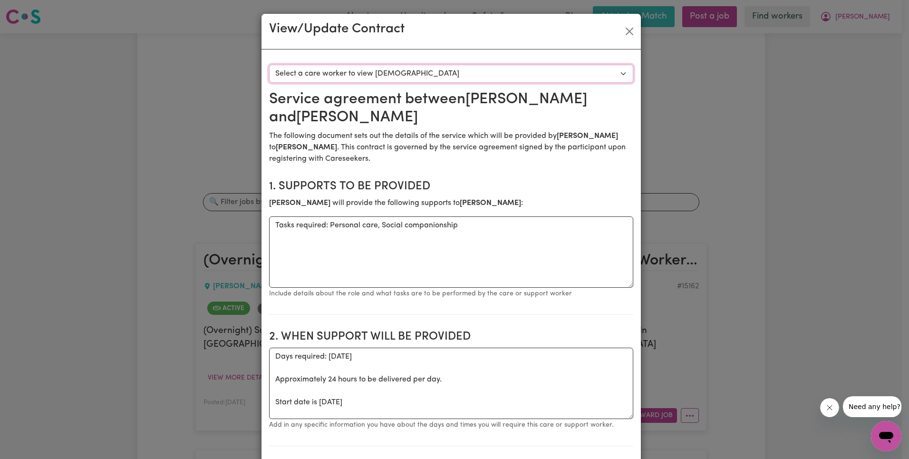
click at [436, 79] on select "Select a care worker to view [DEMOGRAPHIC_DATA] #10648 - [PERSON_NAME] (contrac…" at bounding box center [451, 74] width 364 height 18
select select "10260"
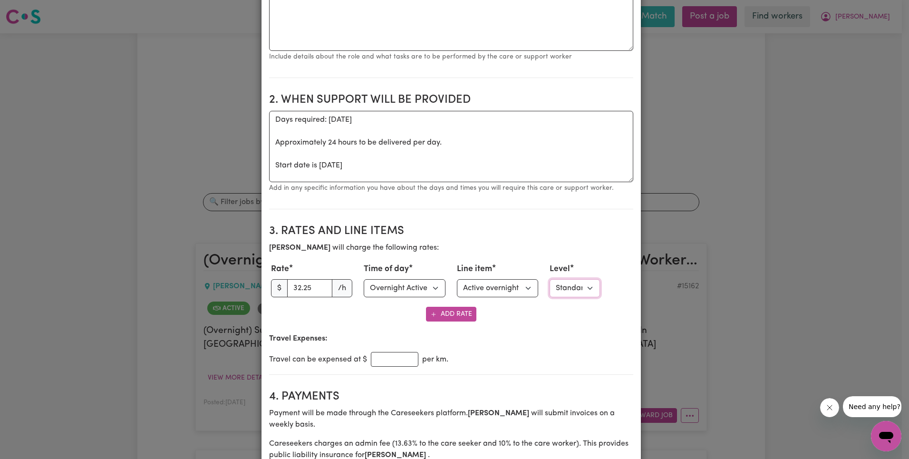
click at [566, 287] on select "Select level Standard Level 1" at bounding box center [575, 288] width 50 height 18
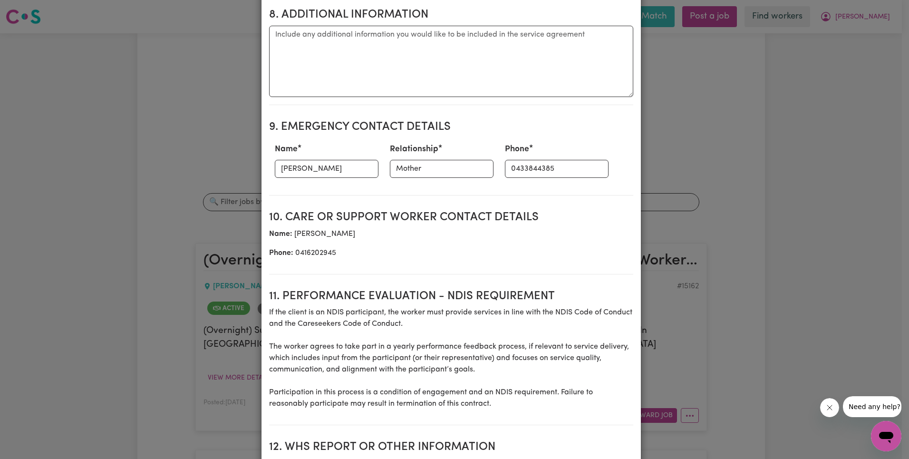
scroll to position [1214, 0]
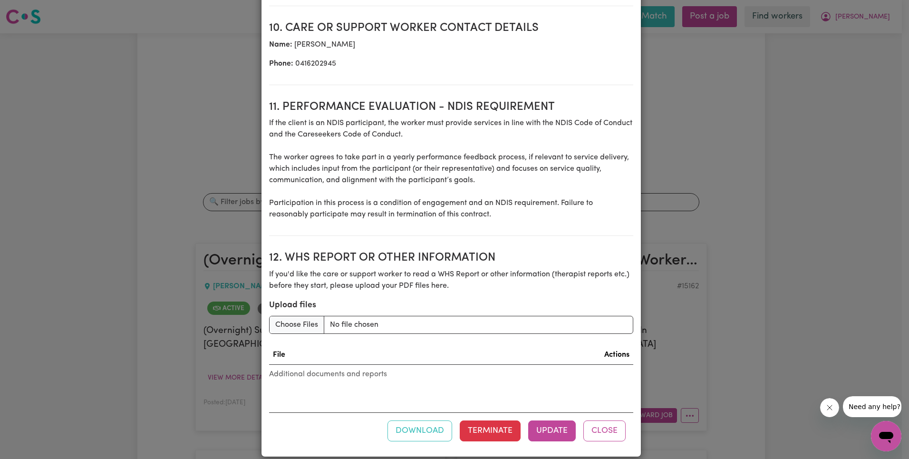
click at [596, 425] on button "Close" at bounding box center [605, 430] width 42 height 21
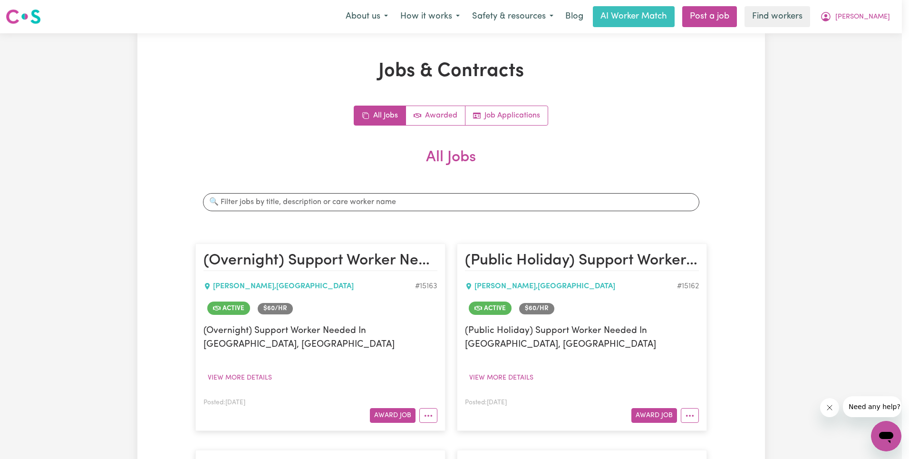
scroll to position [0, 0]
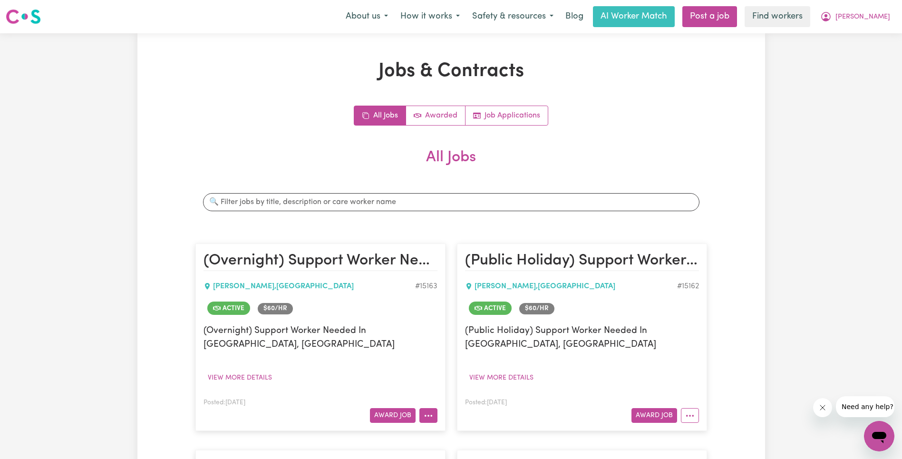
click at [433, 408] on button "More options" at bounding box center [429, 415] width 18 height 15
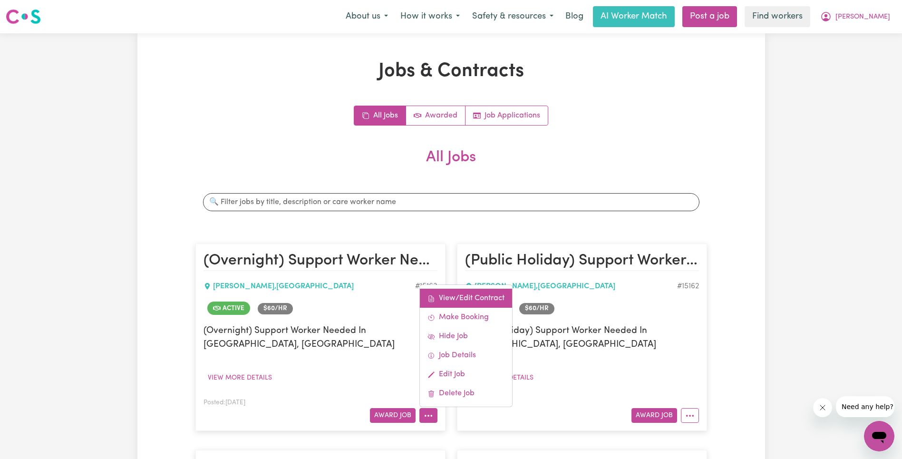
click at [476, 289] on link "View/Edit Contract" at bounding box center [466, 298] width 92 height 19
select select "OVERNIGHT_ACTIVE"
select select "OVERNIGHT_ACTIVE_STANDARD"
select select "ONE"
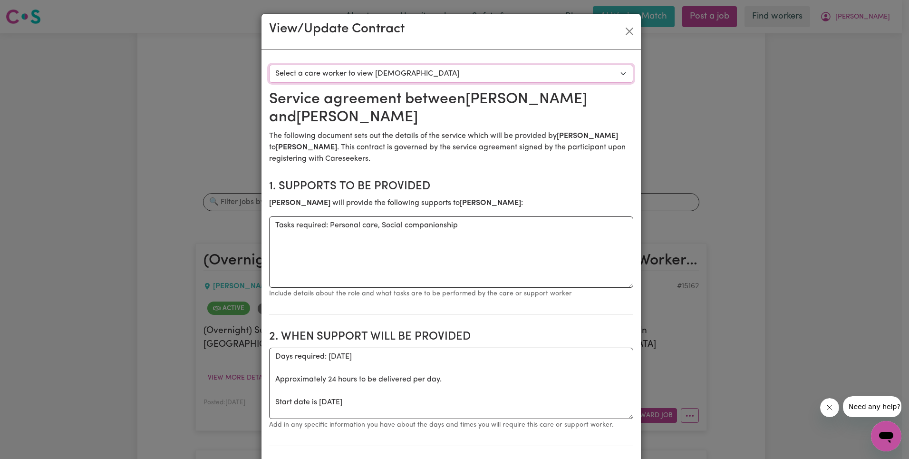
click at [493, 78] on select "Select a care worker to view [DEMOGRAPHIC_DATA] #10648 - [PERSON_NAME] (contrac…" at bounding box center [451, 74] width 364 height 18
select select "10260"
click at [551, 177] on section "1. Supports to be provided [PERSON_NAME] will provide the following supports to…" at bounding box center [451, 243] width 364 height 143
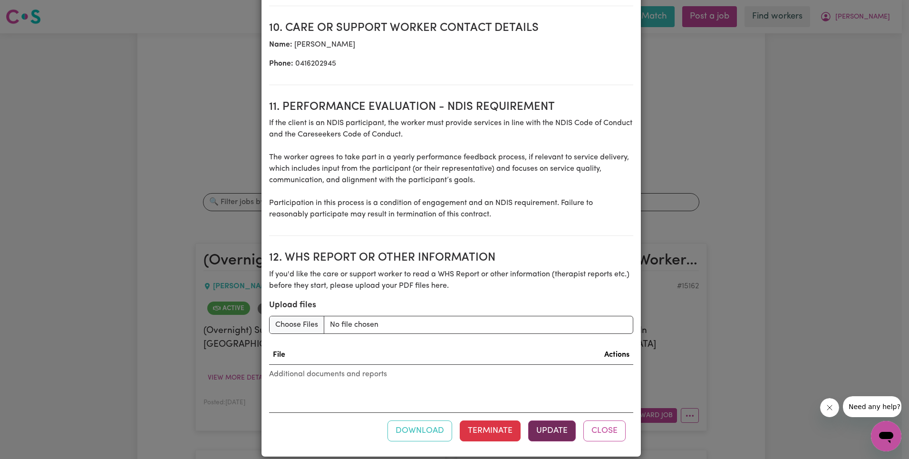
click at [555, 420] on button "Update" at bounding box center [552, 430] width 48 height 21
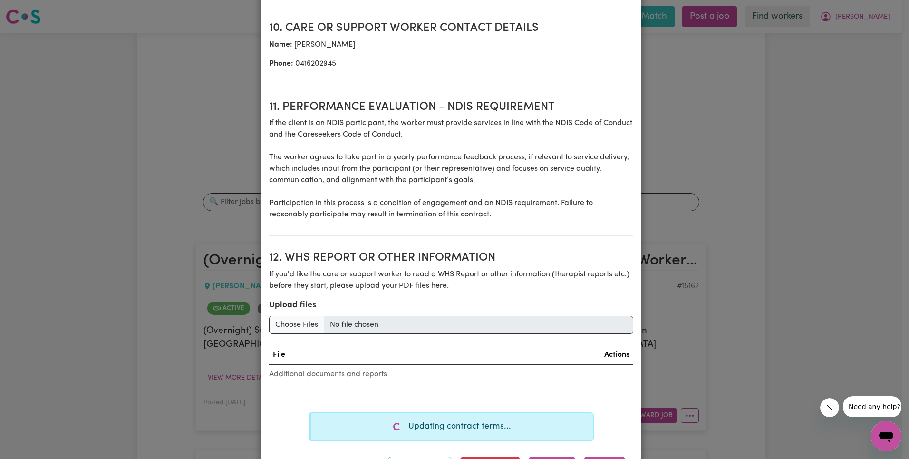
scroll to position [1250, 0]
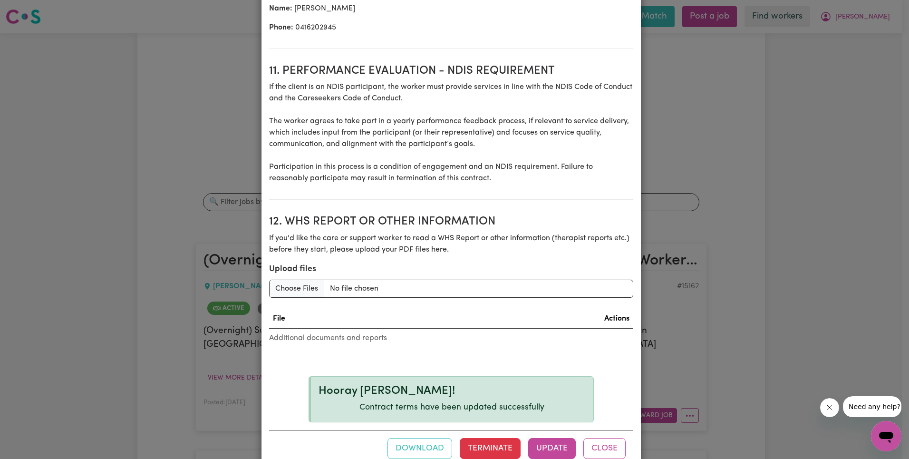
click at [610, 438] on button "Close" at bounding box center [605, 448] width 42 height 21
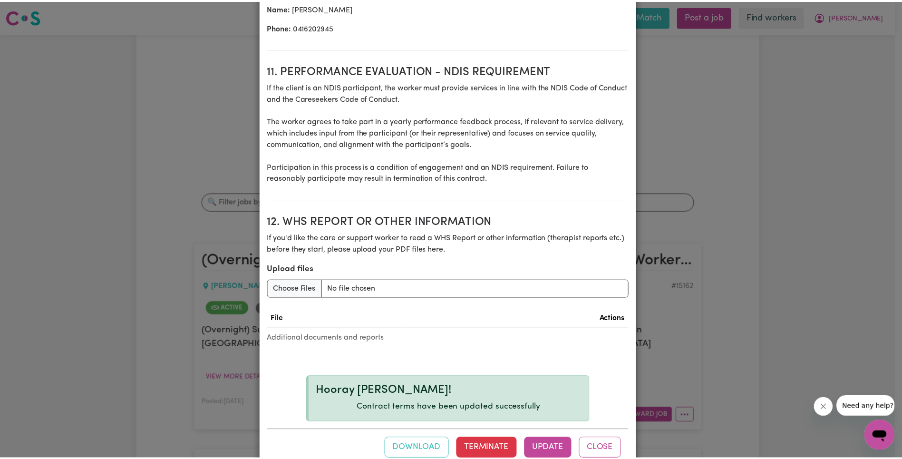
scroll to position [0, 0]
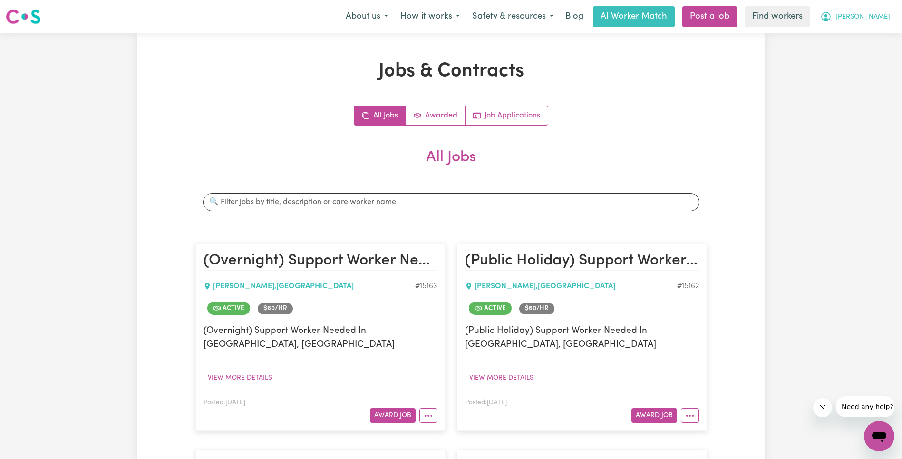
click at [872, 21] on span "[PERSON_NAME]" at bounding box center [863, 17] width 55 height 10
click at [870, 52] on link "Logout" at bounding box center [858, 55] width 75 height 18
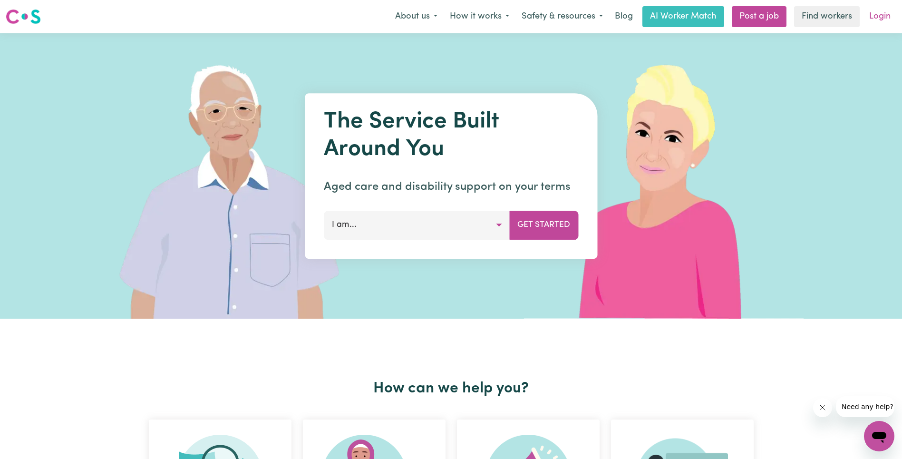
click at [879, 18] on link "Login" at bounding box center [880, 16] width 33 height 21
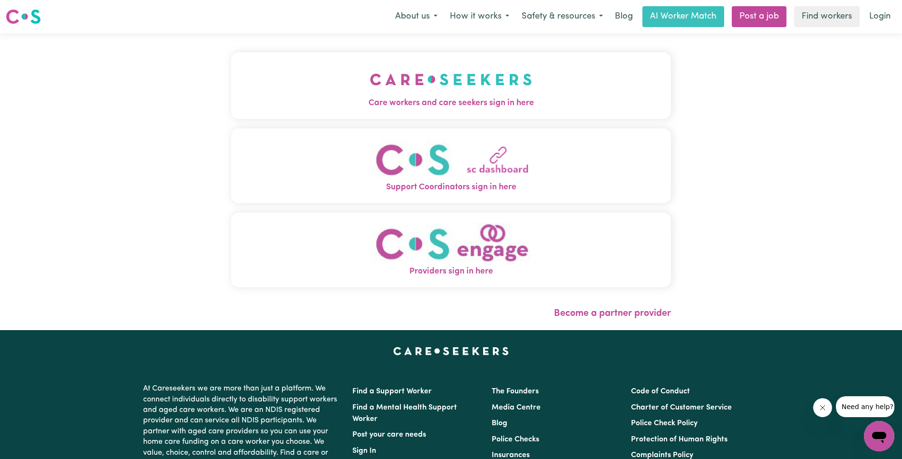
click at [273, 59] on button "Care workers and care seekers sign in here" at bounding box center [451, 85] width 440 height 67
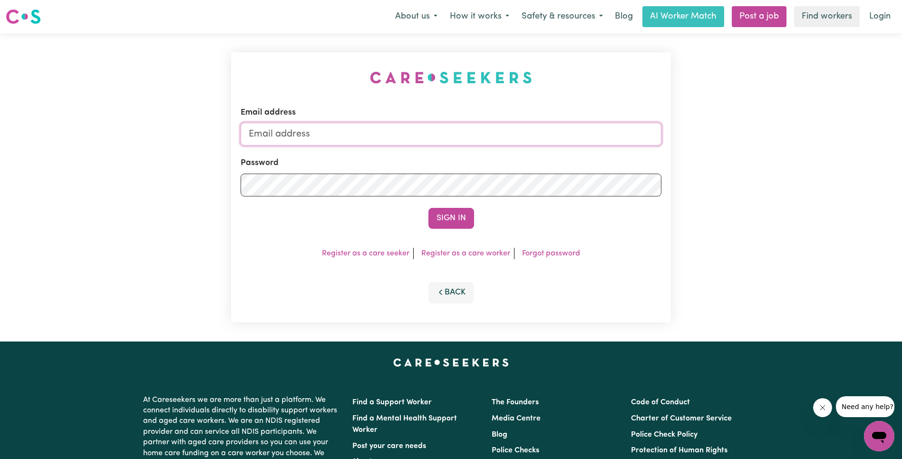
click at [441, 124] on input "Email address" at bounding box center [451, 134] width 421 height 23
type input "[EMAIL_ADDRESS][DOMAIN_NAME]"
click at [438, 221] on button "Sign In" at bounding box center [452, 218] width 46 height 21
